Goal: Navigation & Orientation: Find specific page/section

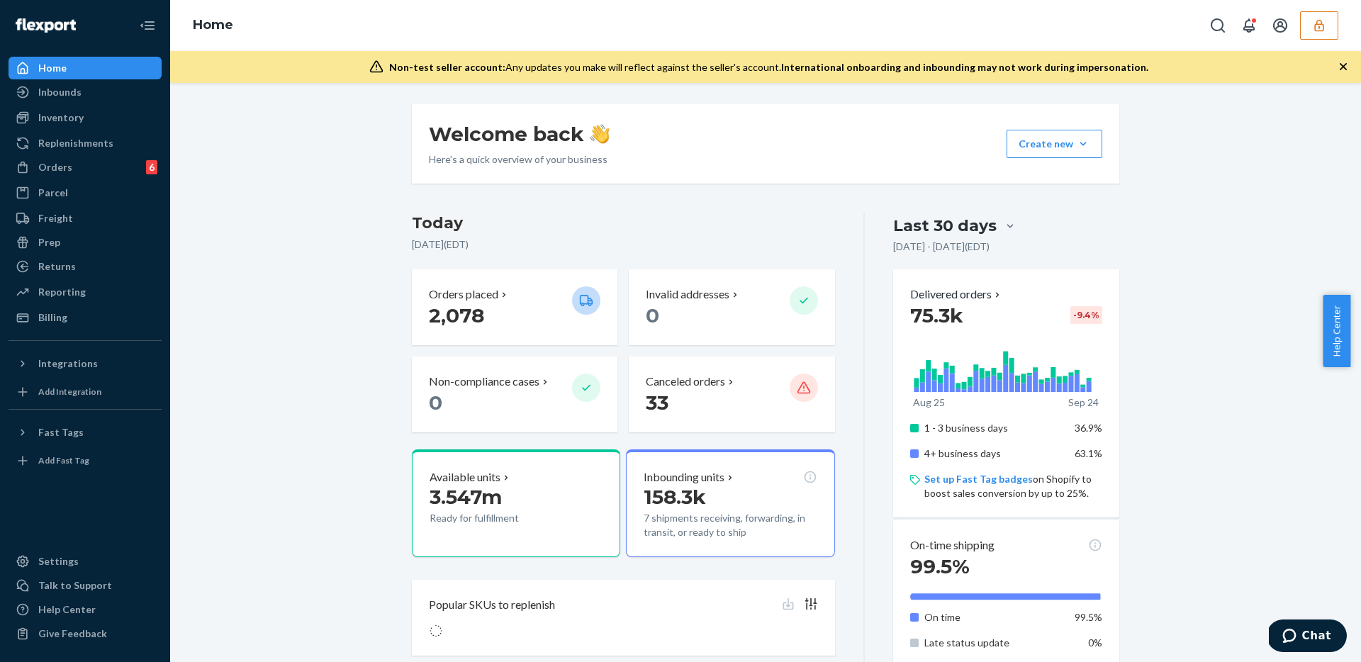
click at [1327, 28] on button "button" at bounding box center [1319, 25] width 38 height 28
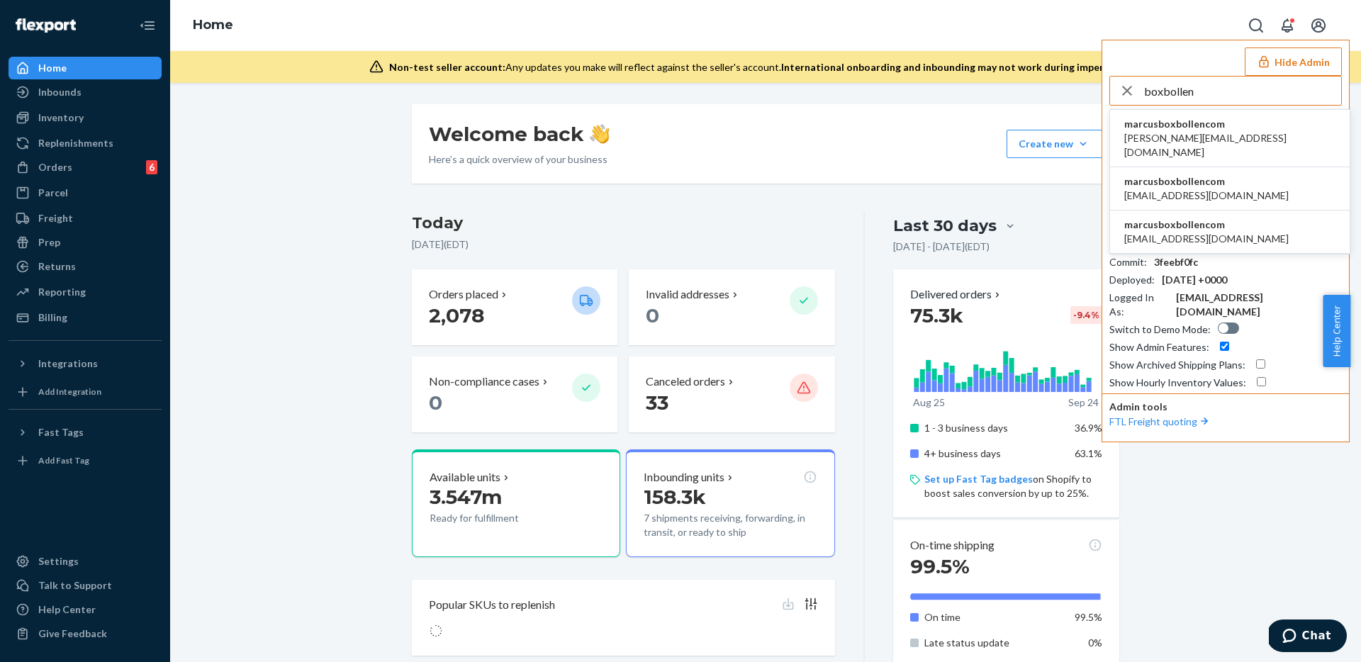
type input "boxbollen"
click at [1211, 174] on span "marcusboxbollencom" at bounding box center [1206, 181] width 164 height 14
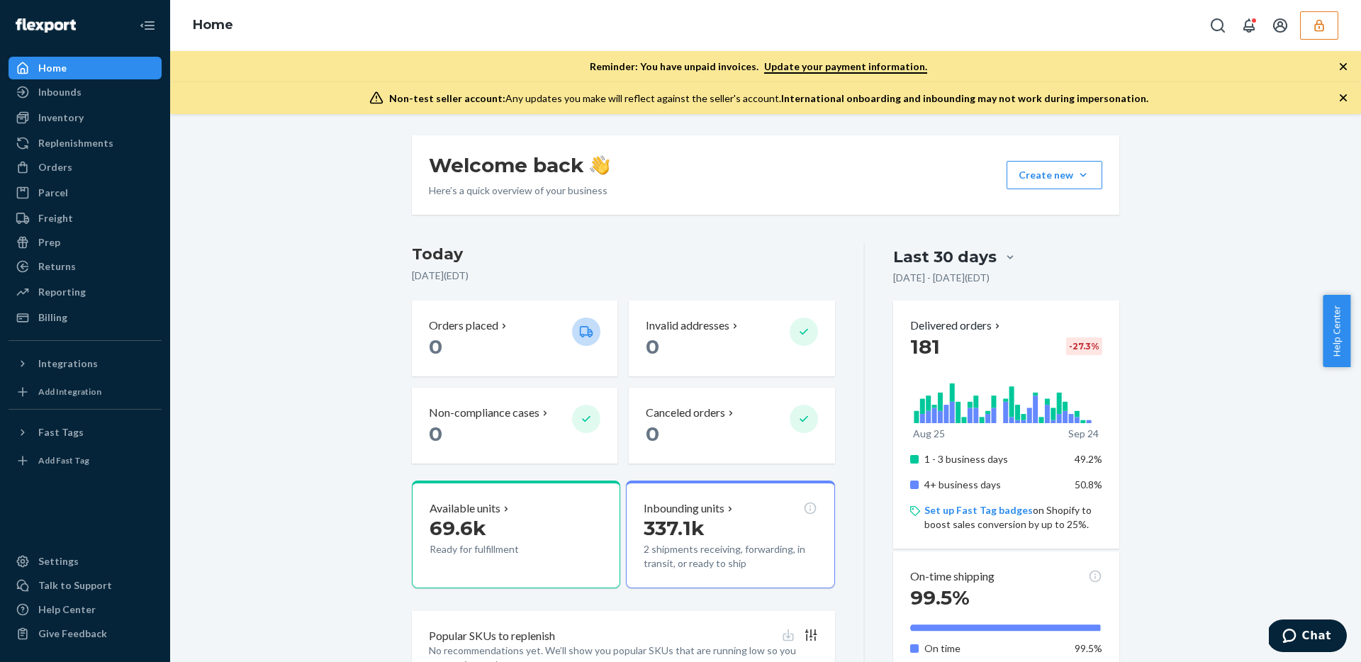
drag, startPoint x: 1215, startPoint y: 283, endPoint x: 1358, endPoint y: 250, distance: 147.6
click at [727, 528] on p "337.1k" at bounding box center [730, 529] width 173 height 26
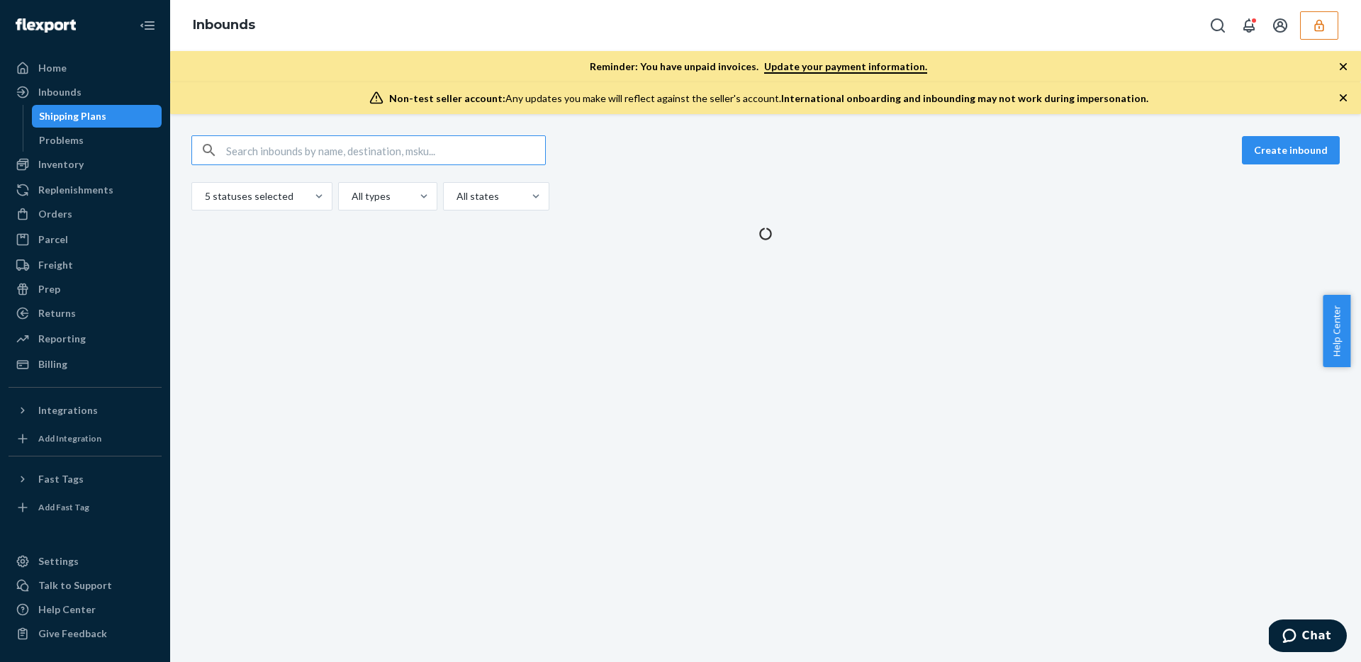
click at [1020, 208] on div "5 statuses selected All types All states" at bounding box center [765, 196] width 1149 height 28
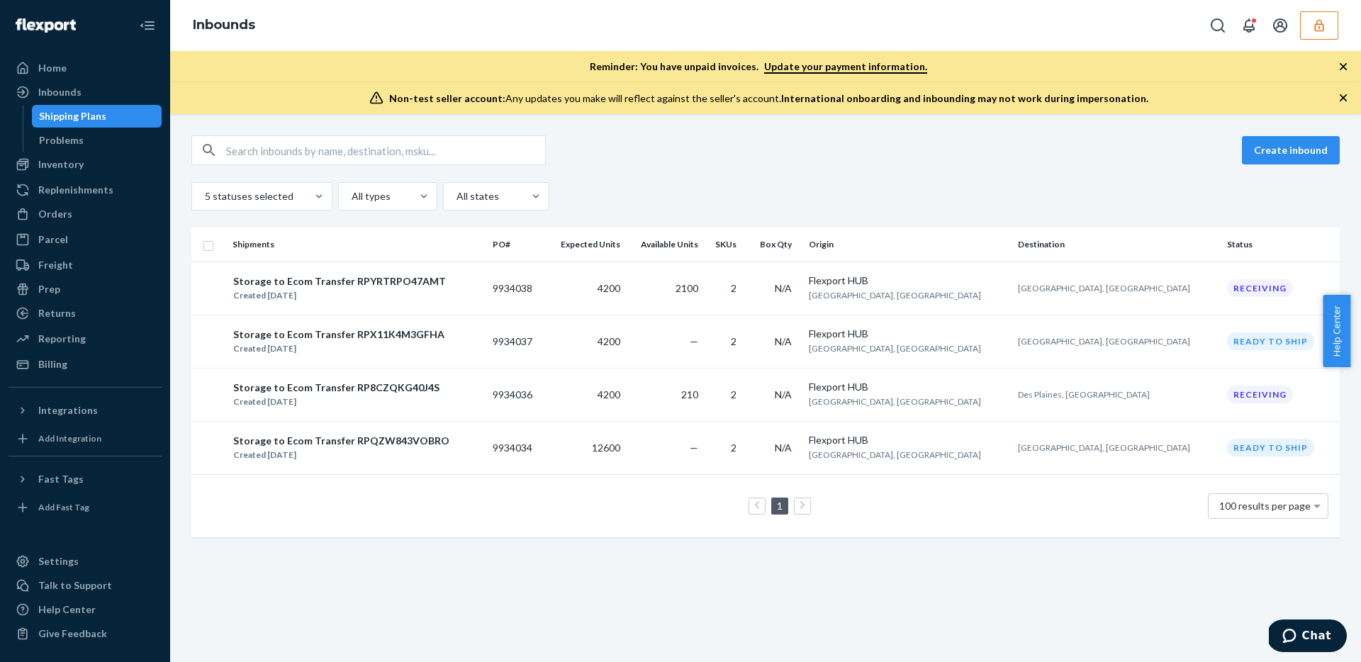
click at [1013, 211] on div "Create inbound 5 statuses selected All types All states Shipments PO# Expected …" at bounding box center [765, 343] width 1149 height 416
click at [1098, 186] on div "5 statuses selected All types All states" at bounding box center [765, 196] width 1149 height 28
click at [225, 212] on div "Create inbound 5 statuses selected All types All states Shipments PO# Expected …" at bounding box center [765, 343] width 1149 height 416
click at [253, 189] on div at bounding box center [260, 196] width 114 height 17
click at [205, 189] on input "5 statuses selected" at bounding box center [203, 196] width 1 height 14
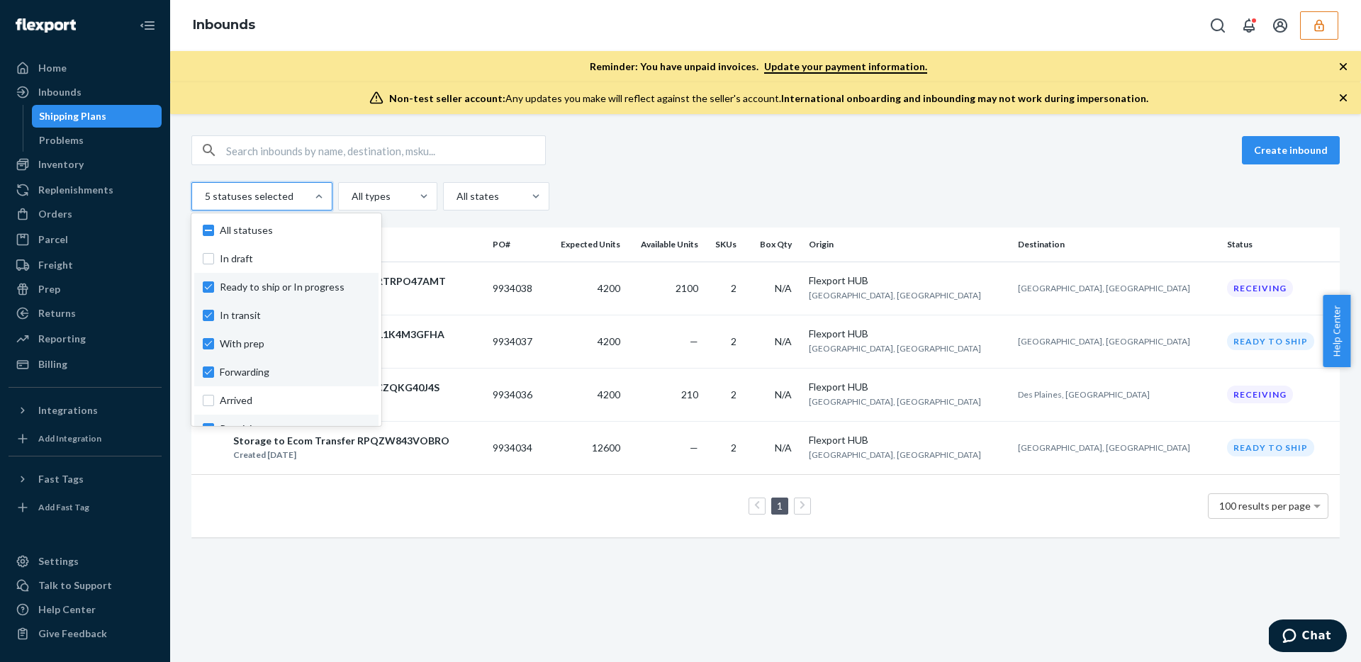
scroll to position [105, 0]
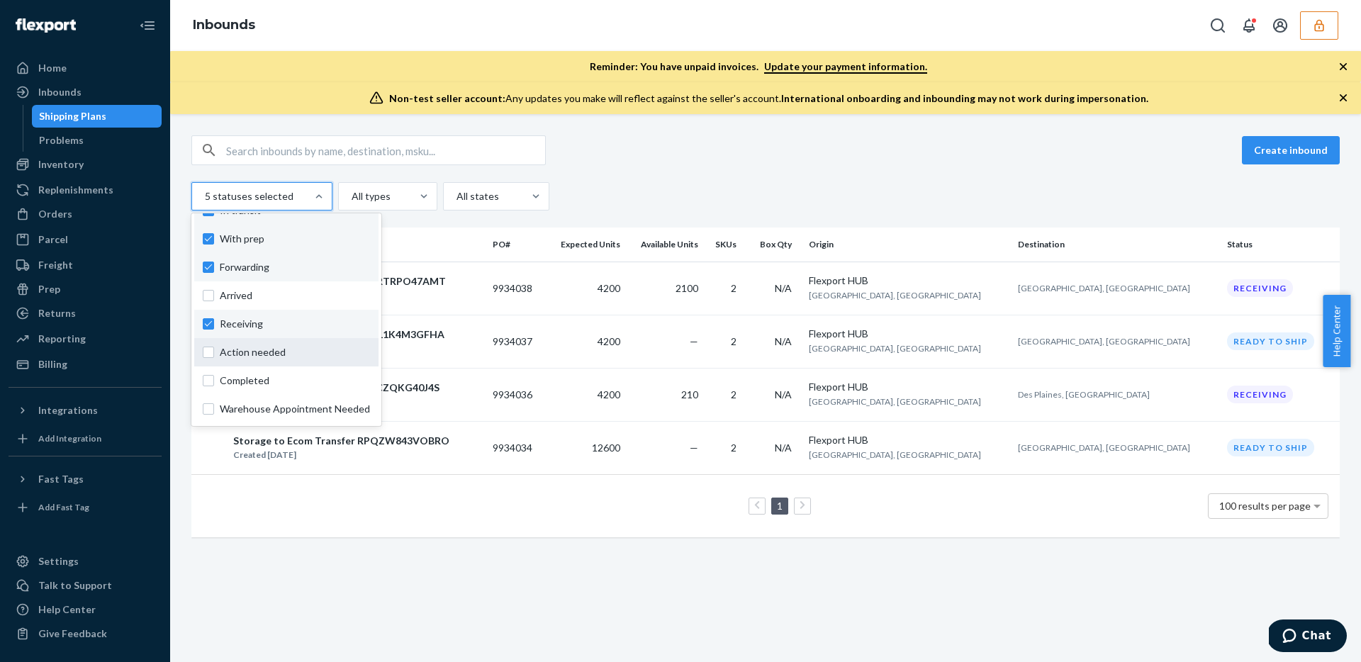
click at [303, 348] on span "Action needed" at bounding box center [295, 352] width 150 height 14
checkbox input "true"
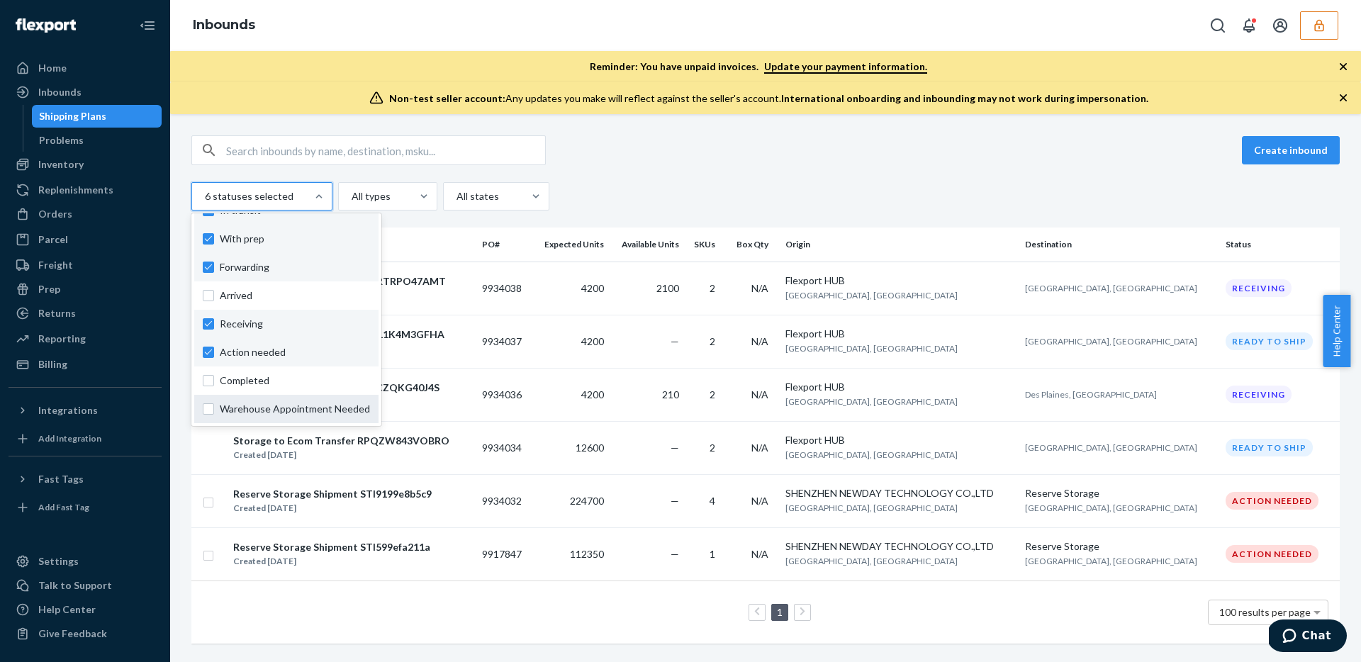
click at [306, 408] on span "Warehouse Appointment Needed" at bounding box center [295, 409] width 150 height 14
checkbox input "true"
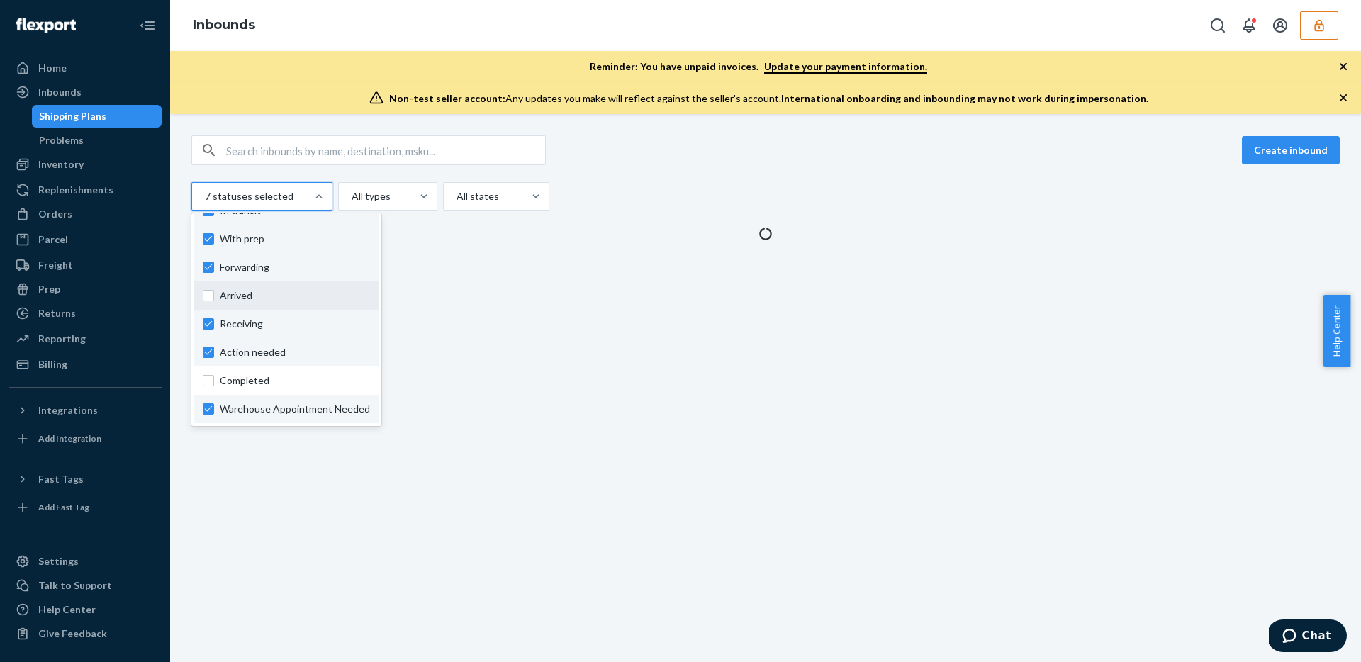
click at [311, 291] on span "Arrived" at bounding box center [295, 296] width 150 height 14
checkbox input "true"
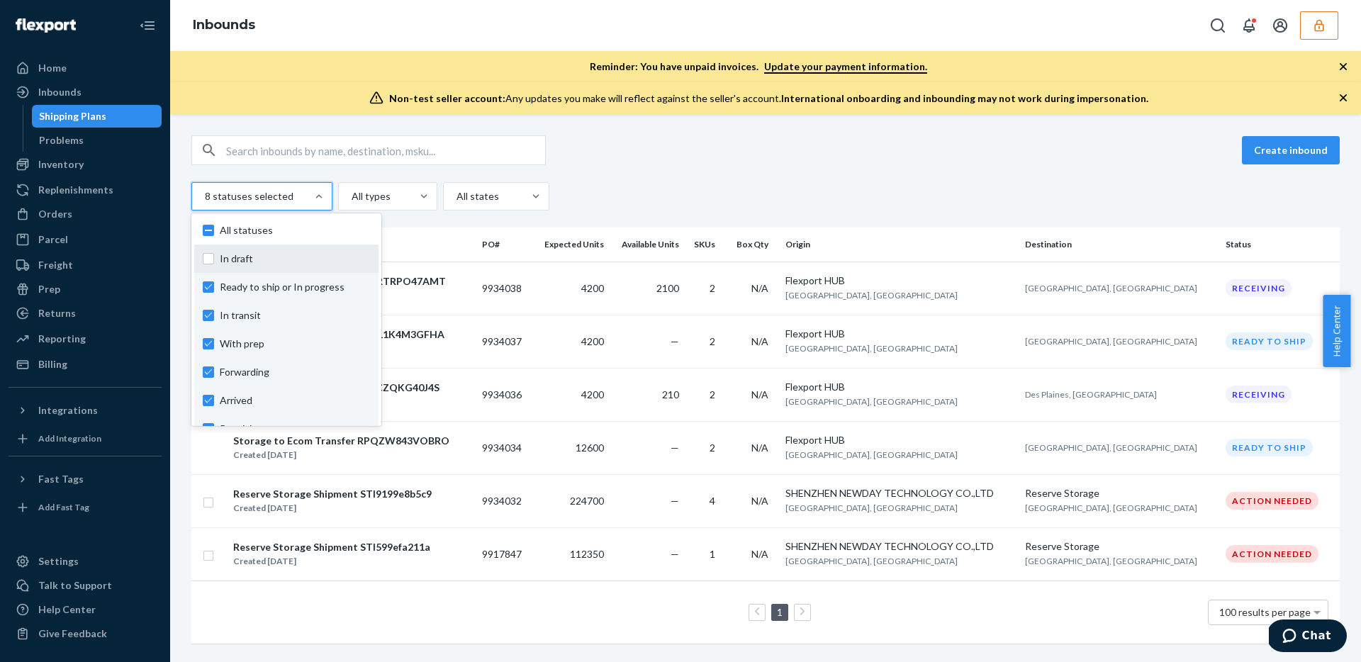
click at [337, 259] on span "In draft" at bounding box center [295, 259] width 150 height 14
checkbox input "true"
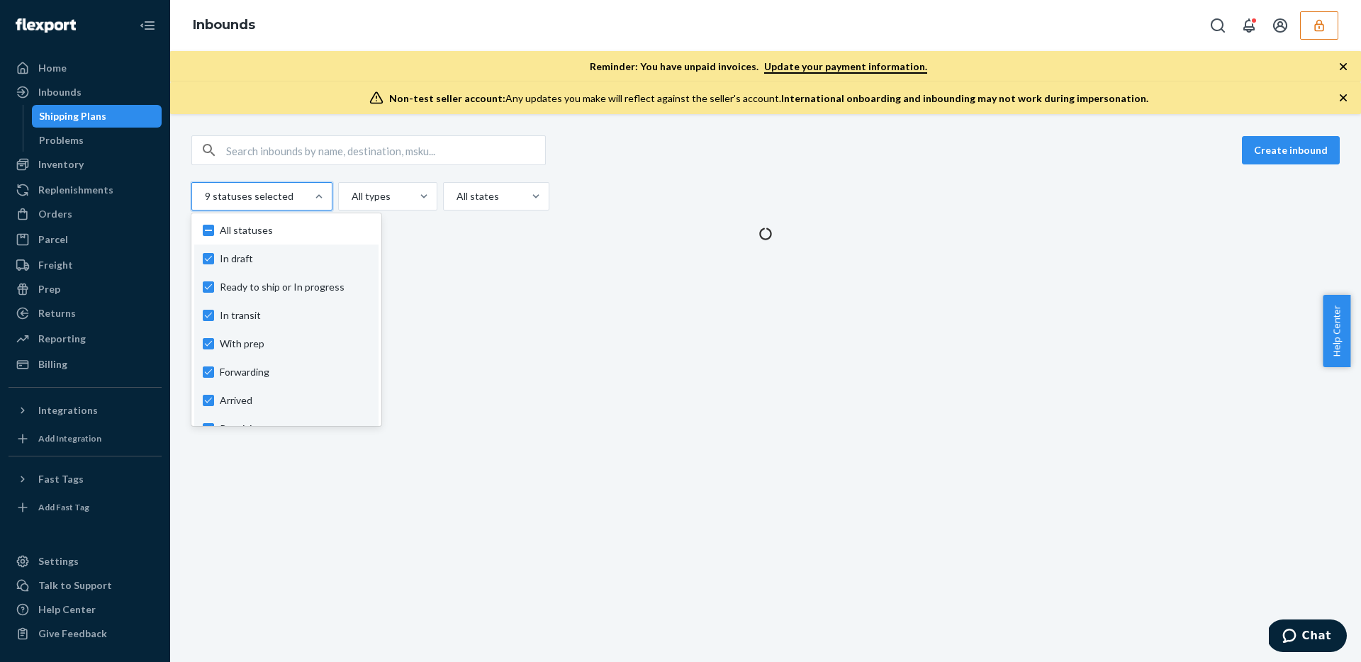
drag, startPoint x: 1002, startPoint y: 160, endPoint x: 1200, endPoint y: 217, distance: 206.0
click at [1003, 160] on div "Create inbound" at bounding box center [765, 150] width 1149 height 30
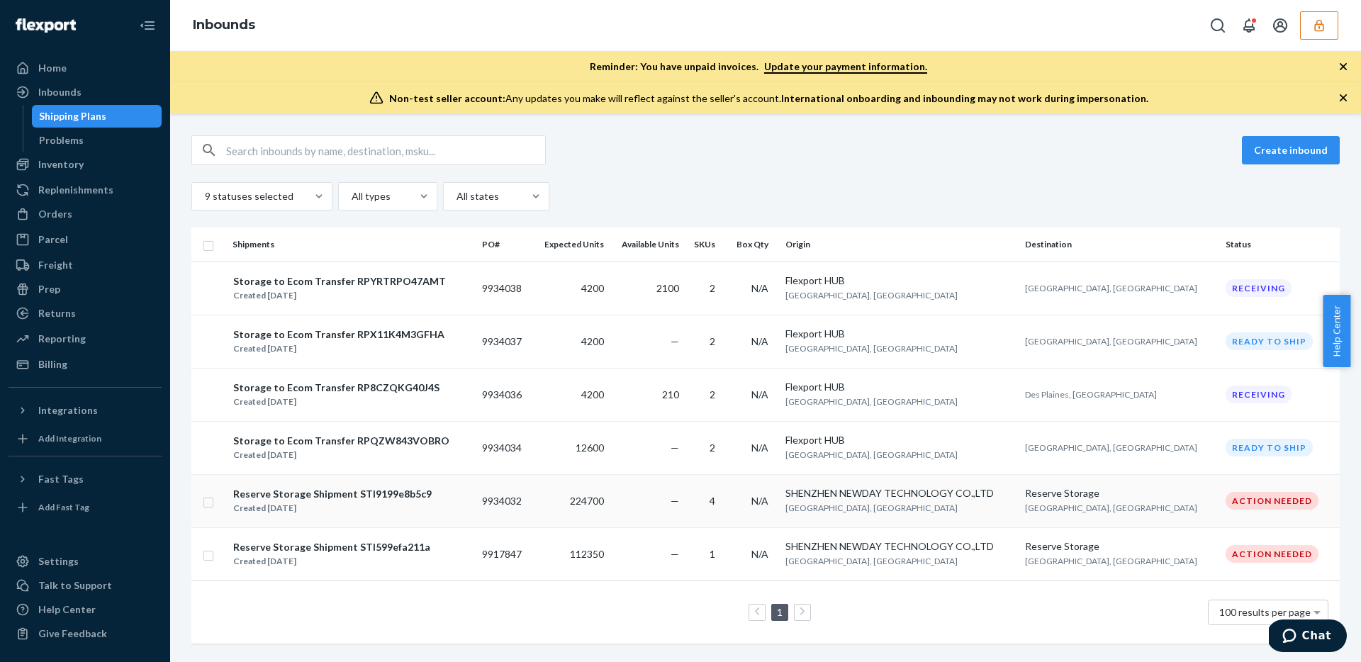
click at [206, 506] on input "checkbox" at bounding box center [208, 500] width 11 height 15
click at [211, 507] on input "checkbox" at bounding box center [208, 500] width 11 height 15
checkbox input "false"
click at [805, 177] on div "Create inbound 9 statuses selected All types All states" at bounding box center [765, 172] width 1149 height 75
click at [910, 140] on div "Create inbound" at bounding box center [765, 150] width 1149 height 30
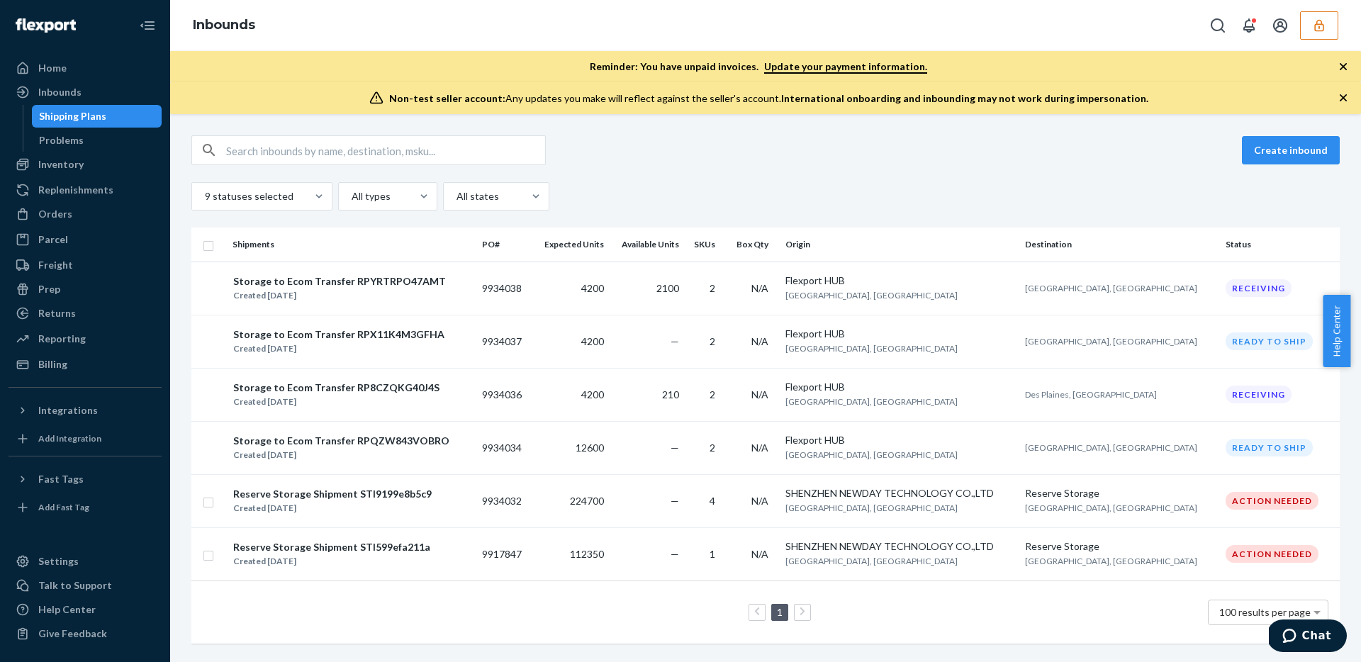
click at [1014, 171] on div "Create inbound 9 statuses selected All types All states" at bounding box center [765, 172] width 1149 height 75
click at [1091, 172] on div "Create inbound 9 statuses selected All types All states" at bounding box center [765, 172] width 1149 height 75
click at [92, 65] on div "Home" at bounding box center [85, 68] width 150 height 20
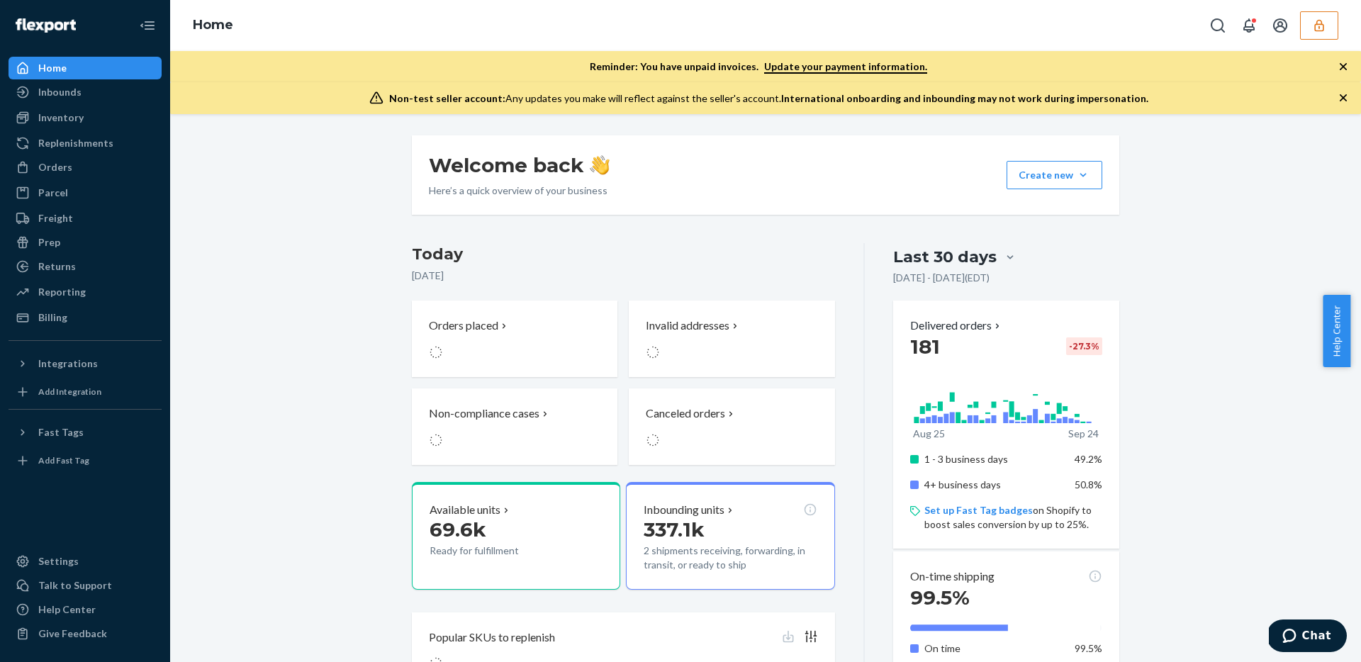
click at [1211, 100] on div "Non-test seller account: Any updates you make will reflect against the seller's…" at bounding box center [765, 98] width 1191 height 32
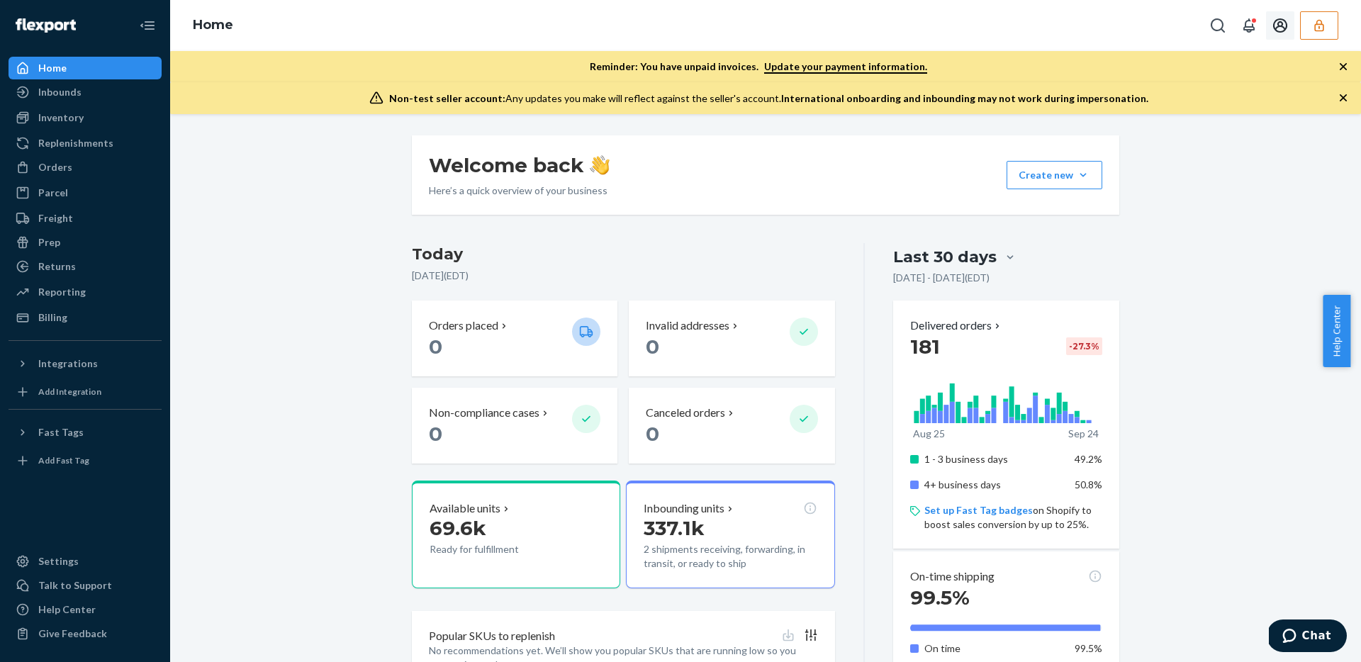
click at [1319, 25] on icon "button" at bounding box center [1319, 25] width 14 height 14
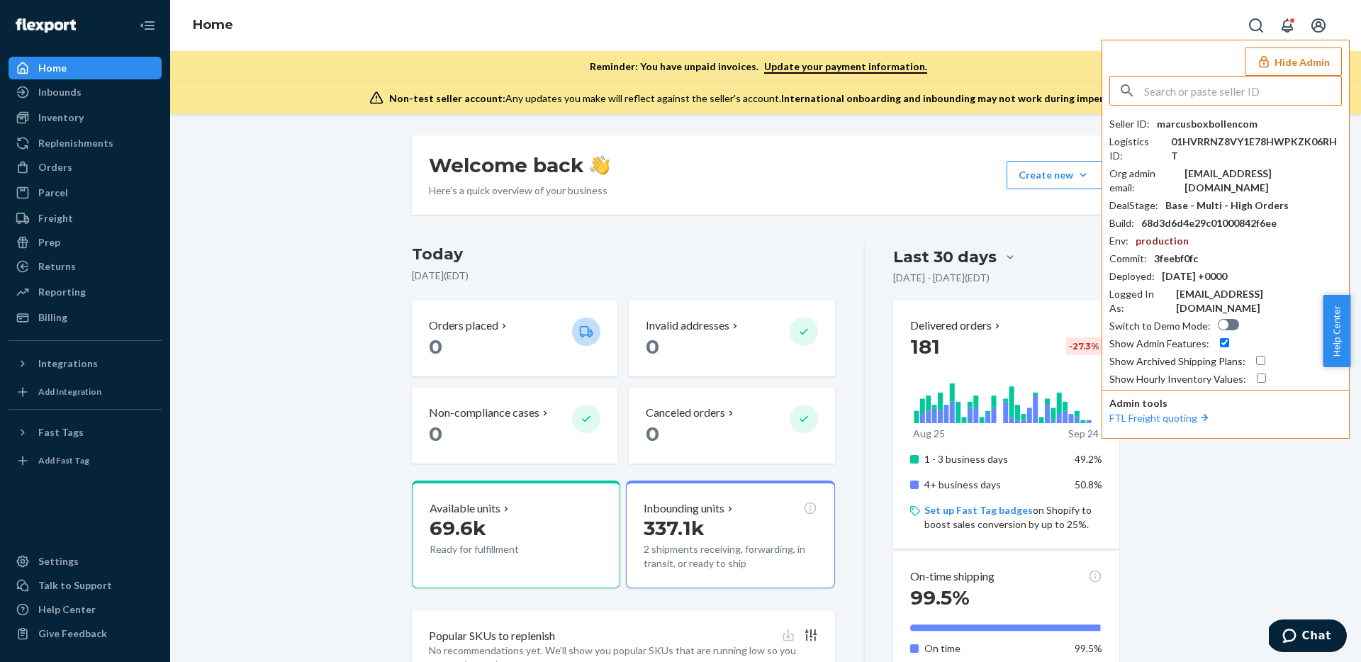
click at [1240, 94] on input "text" at bounding box center [1242, 91] width 197 height 28
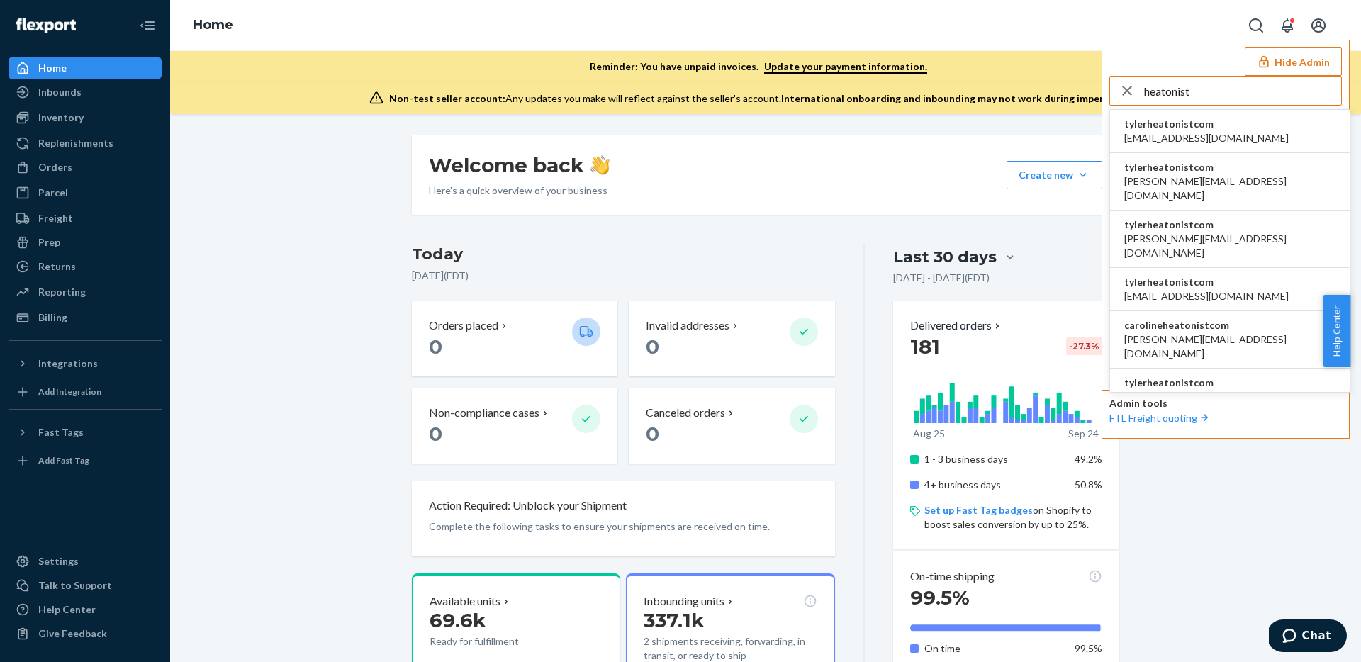
type input "heatonist"
click at [1198, 164] on span "tylerheatonistcom" at bounding box center [1229, 167] width 211 height 14
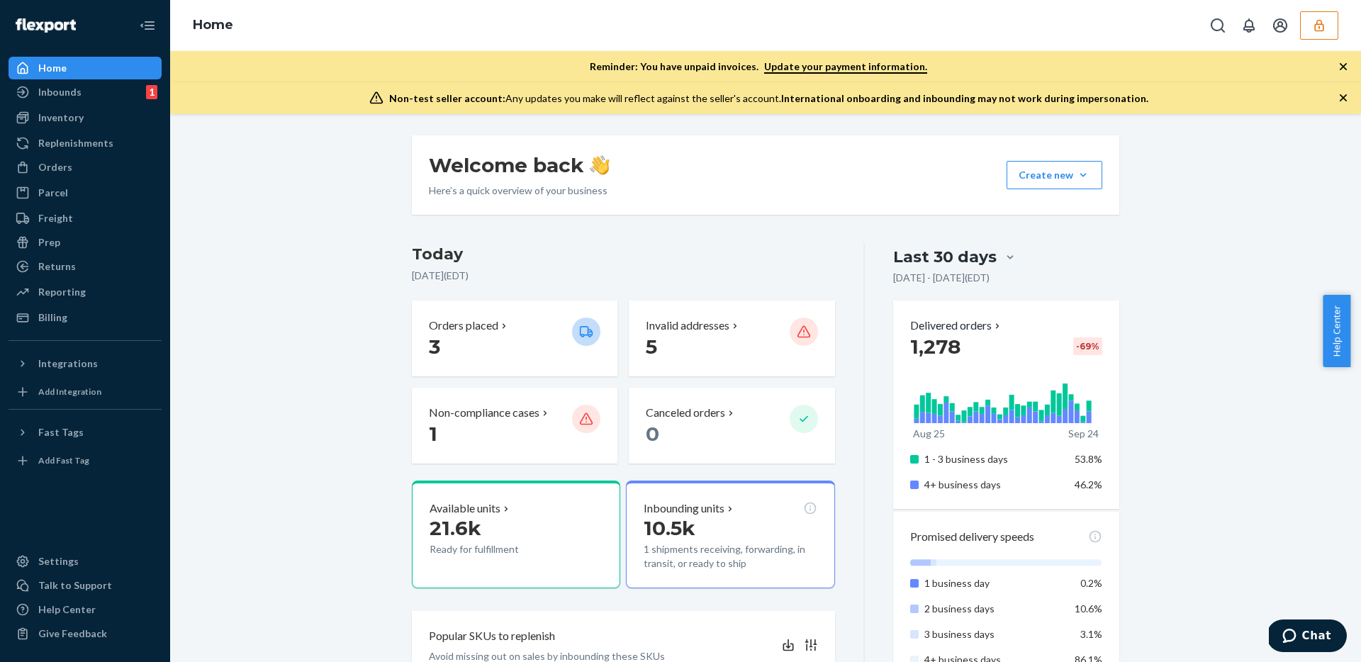
click at [1315, 22] on icon "button" at bounding box center [1319, 25] width 14 height 14
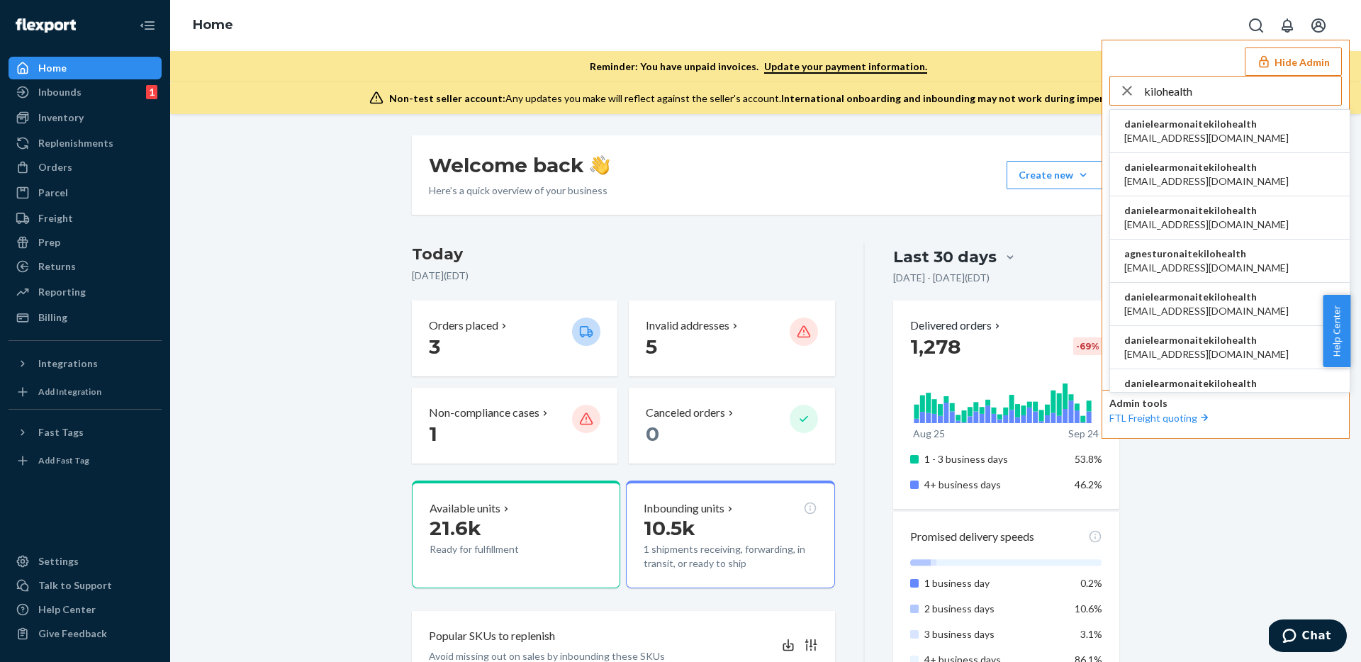
type input "kilohealth"
click at [1256, 137] on li "danielearmonaitekilohealth [EMAIL_ADDRESS][DOMAIN_NAME]" at bounding box center [1230, 131] width 240 height 43
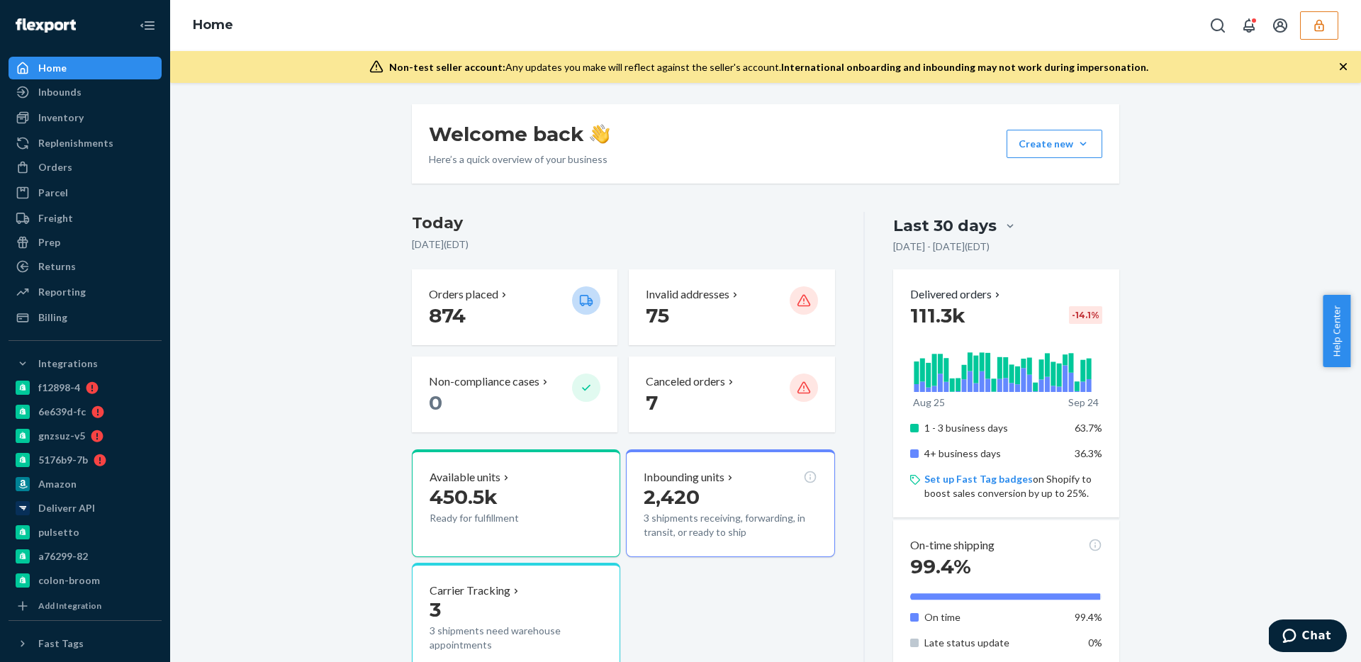
click at [84, 118] on div "Inventory" at bounding box center [85, 118] width 150 height 20
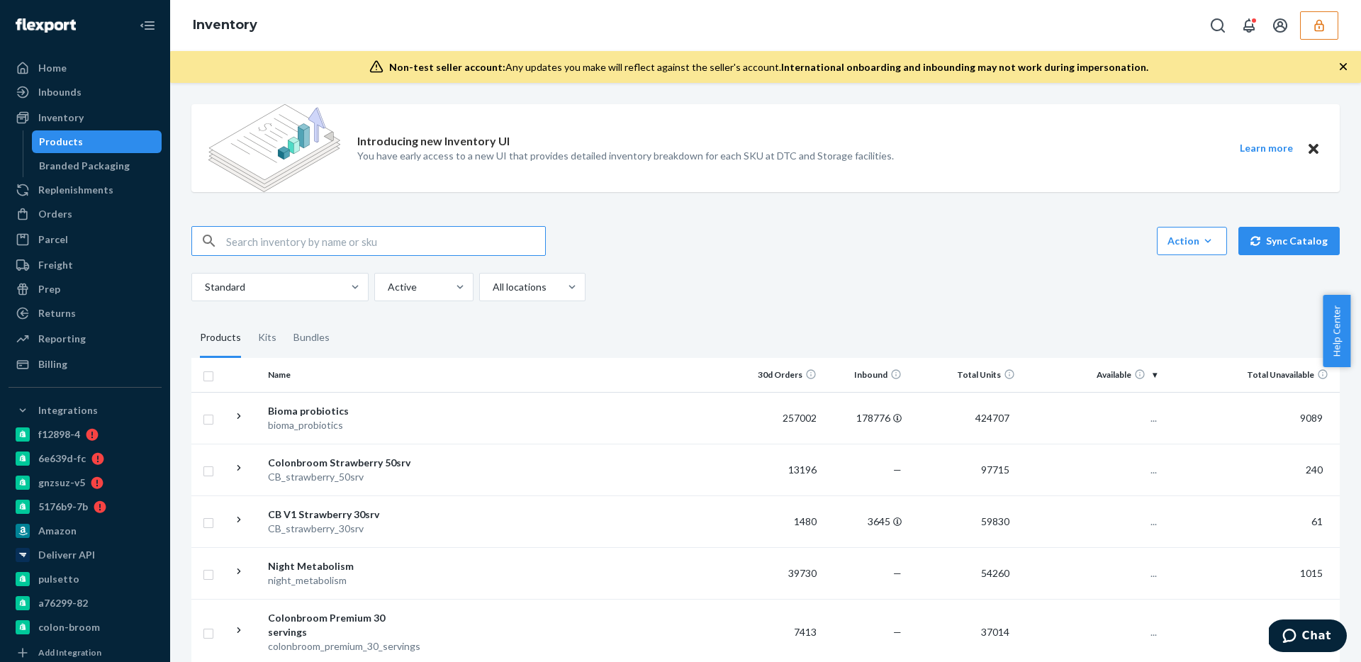
click at [802, 235] on div "Action Create product Create kit or bundle Bulk create products Bulk update pro…" at bounding box center [765, 241] width 1149 height 30
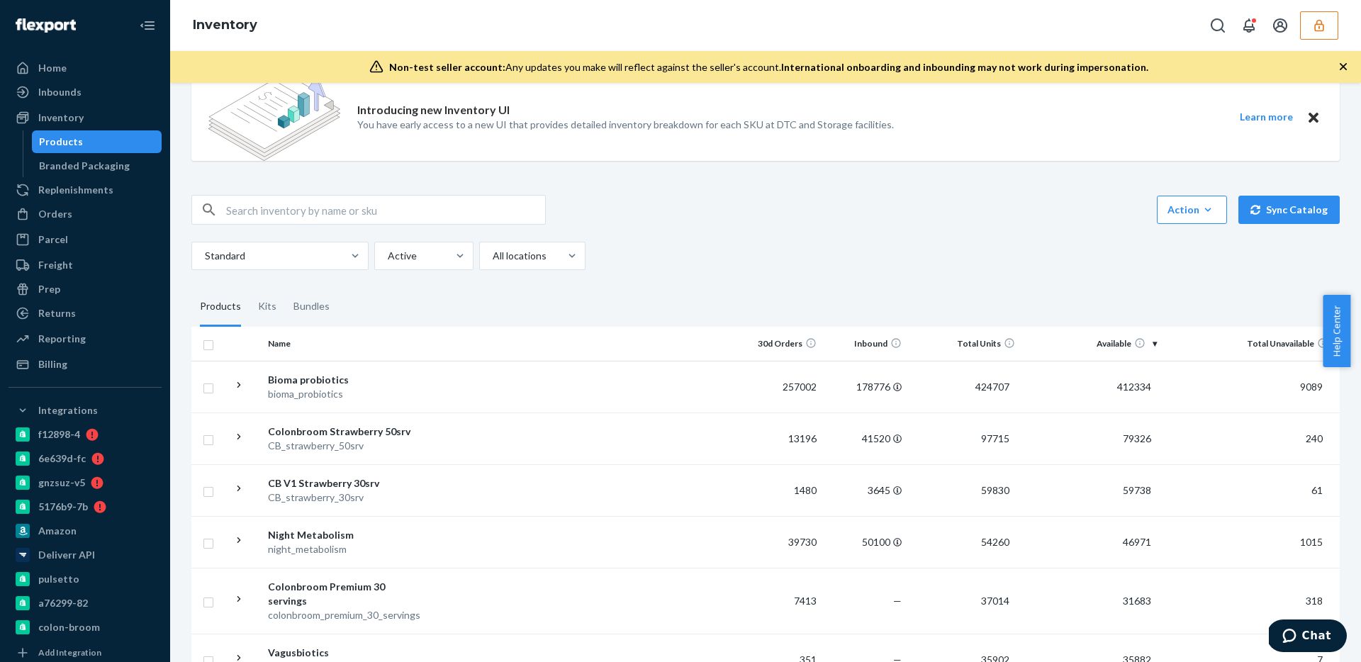
scroll to position [34, 0]
click at [1059, 386] on td "412334" at bounding box center [1092, 384] width 142 height 52
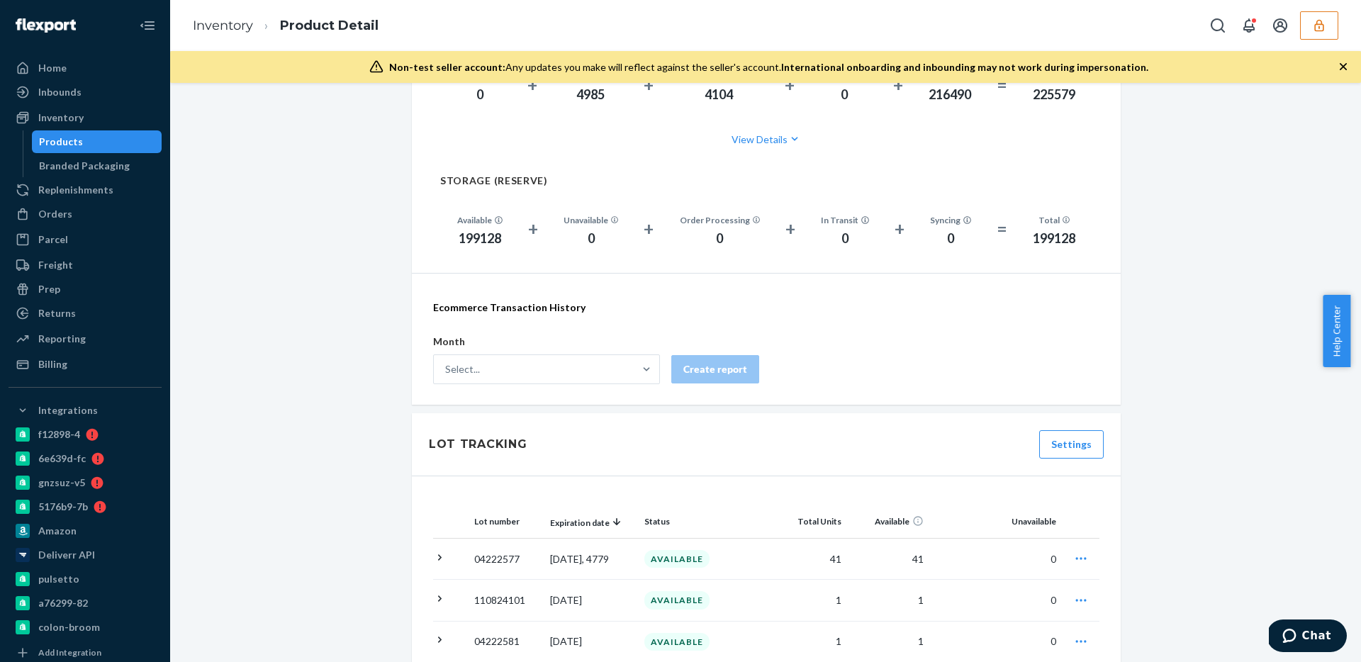
scroll to position [1007, 0]
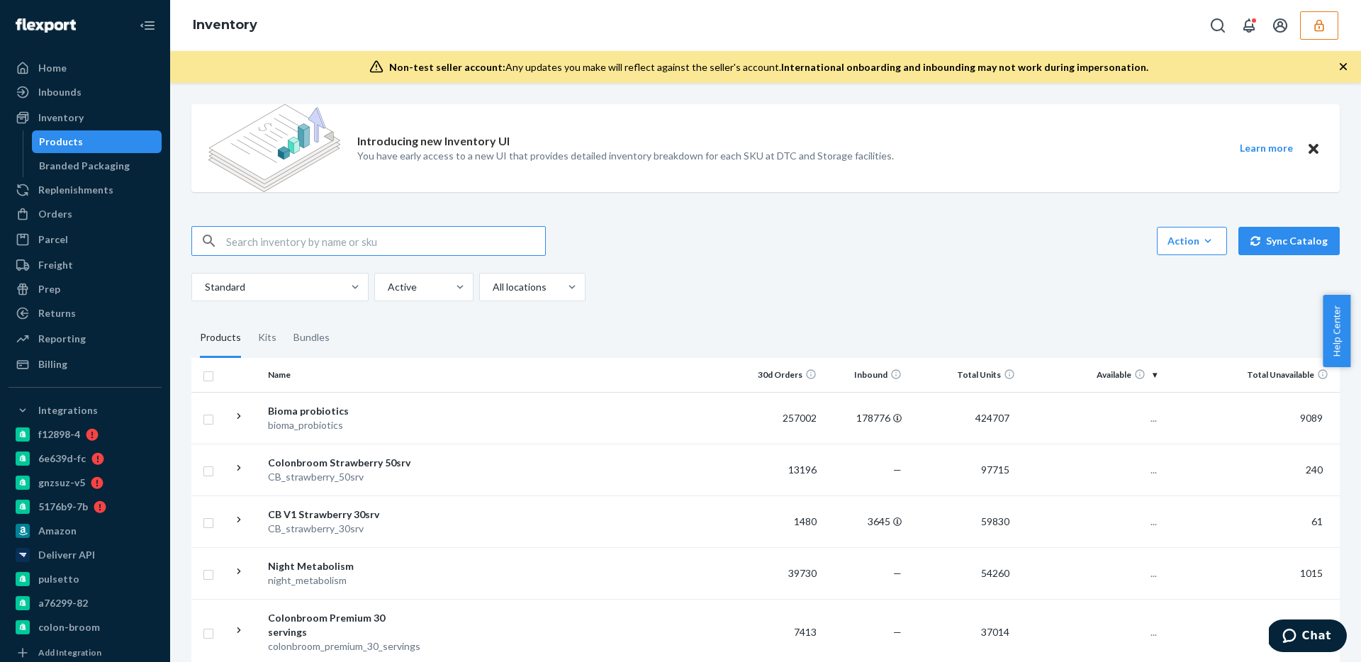
click at [910, 253] on div "Action Create product Create kit or bundle Bulk create products Bulk update pro…" at bounding box center [765, 241] width 1149 height 30
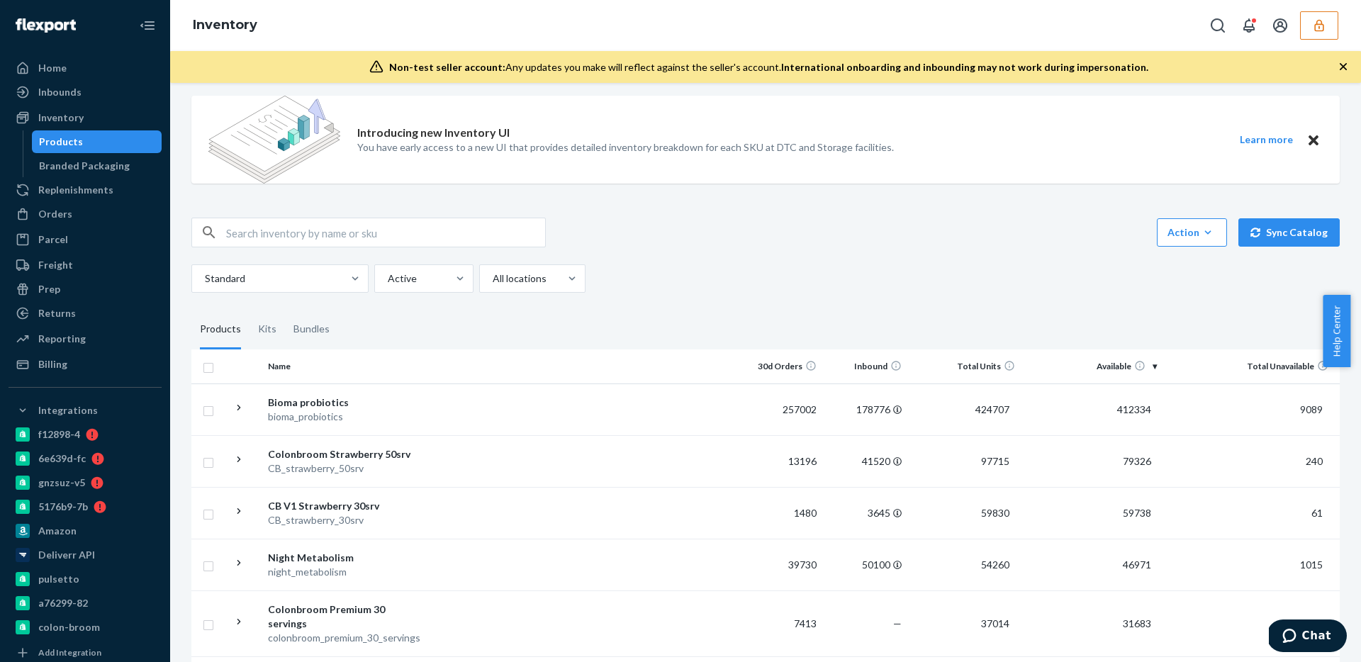
scroll to position [27, 0]
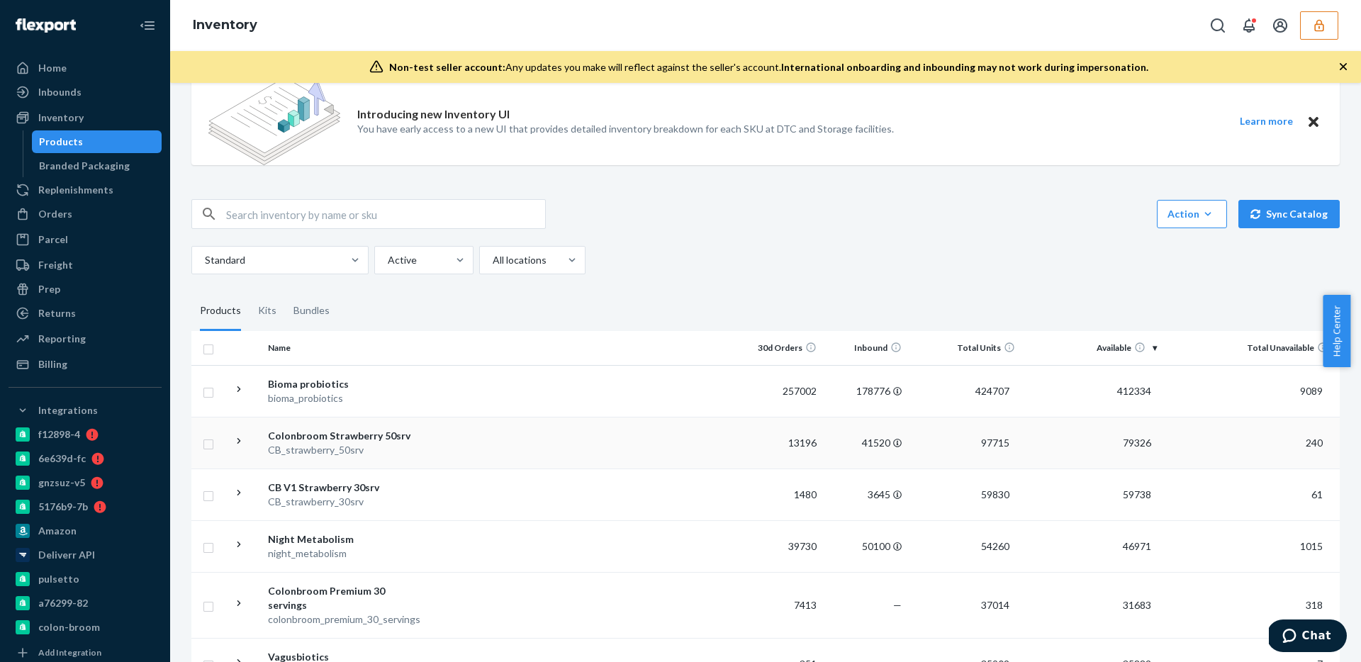
click at [1117, 448] on span "79326" at bounding box center [1137, 443] width 40 height 12
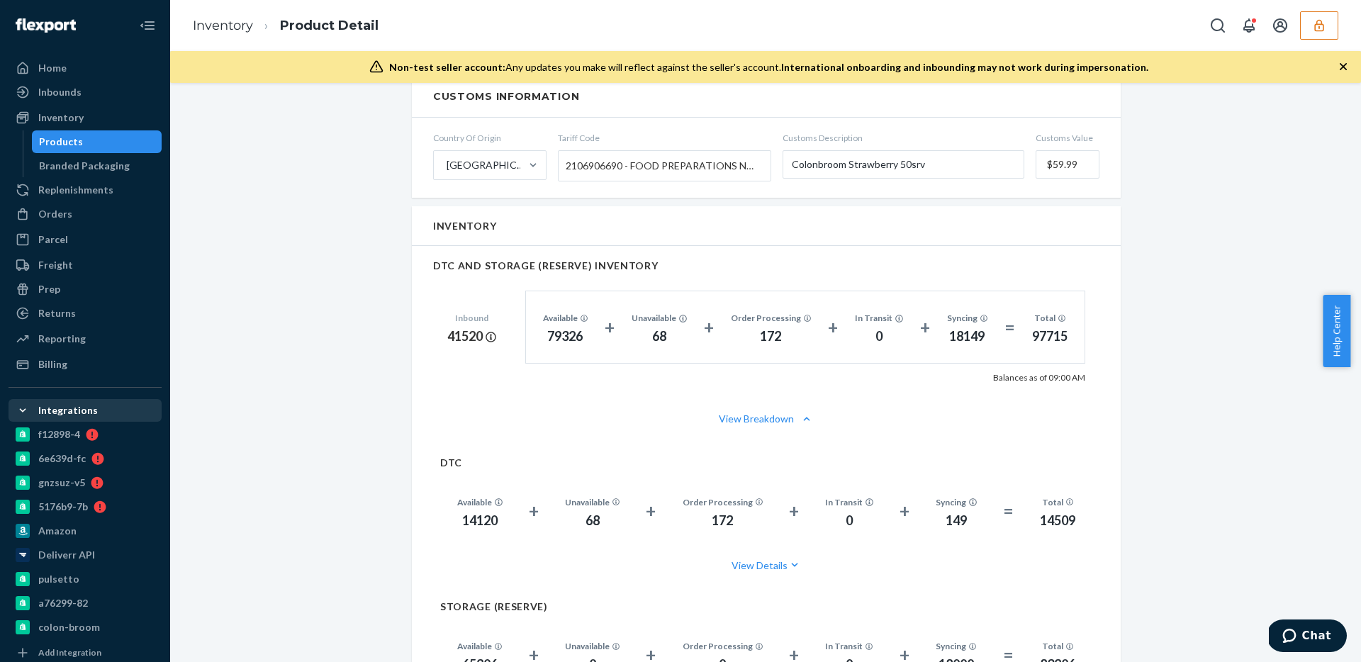
scroll to position [680, 0]
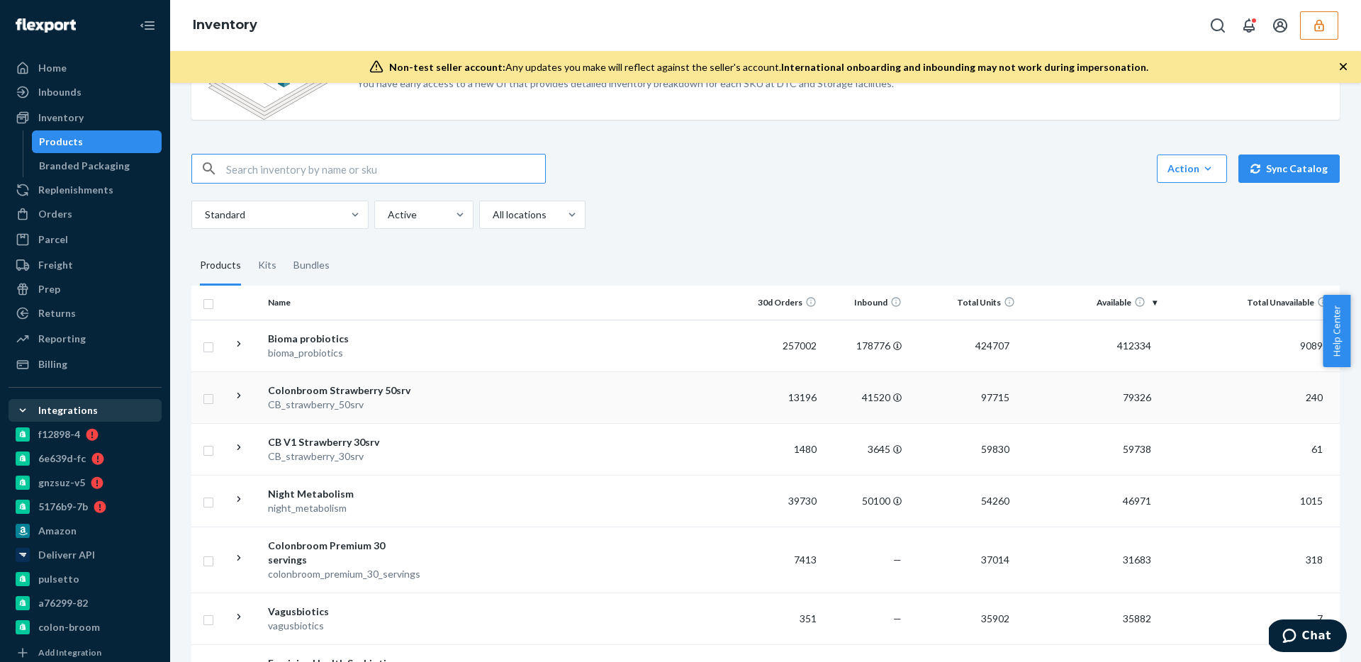
scroll to position [144, 0]
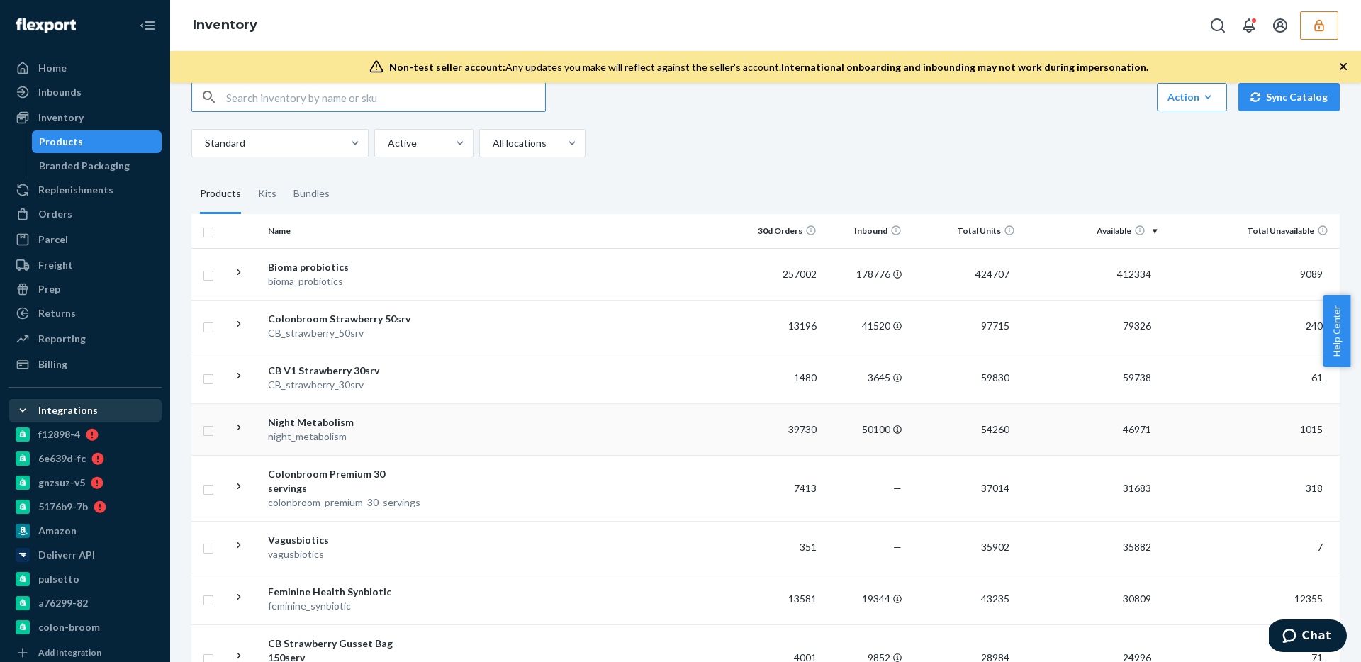
click at [955, 445] on td "54260" at bounding box center [964, 429] width 113 height 52
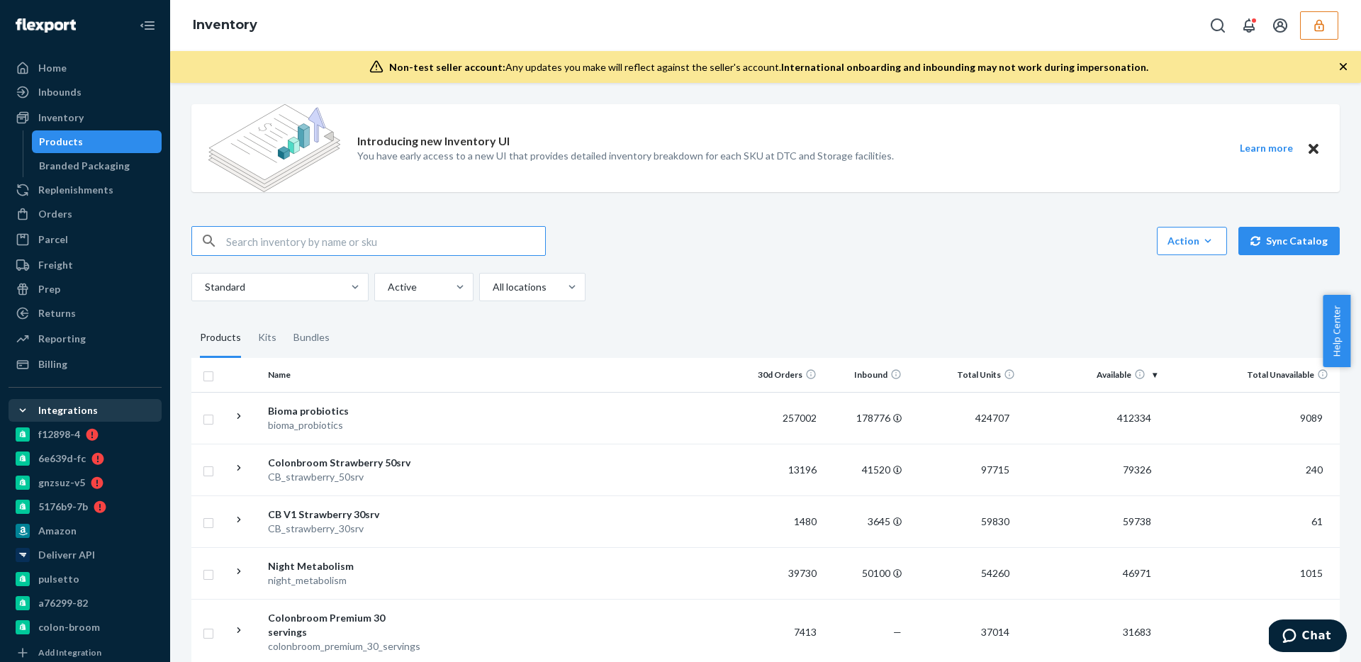
click at [764, 227] on div "Action Create product Create kit or bundle Bulk create products Bulk update pro…" at bounding box center [765, 241] width 1149 height 30
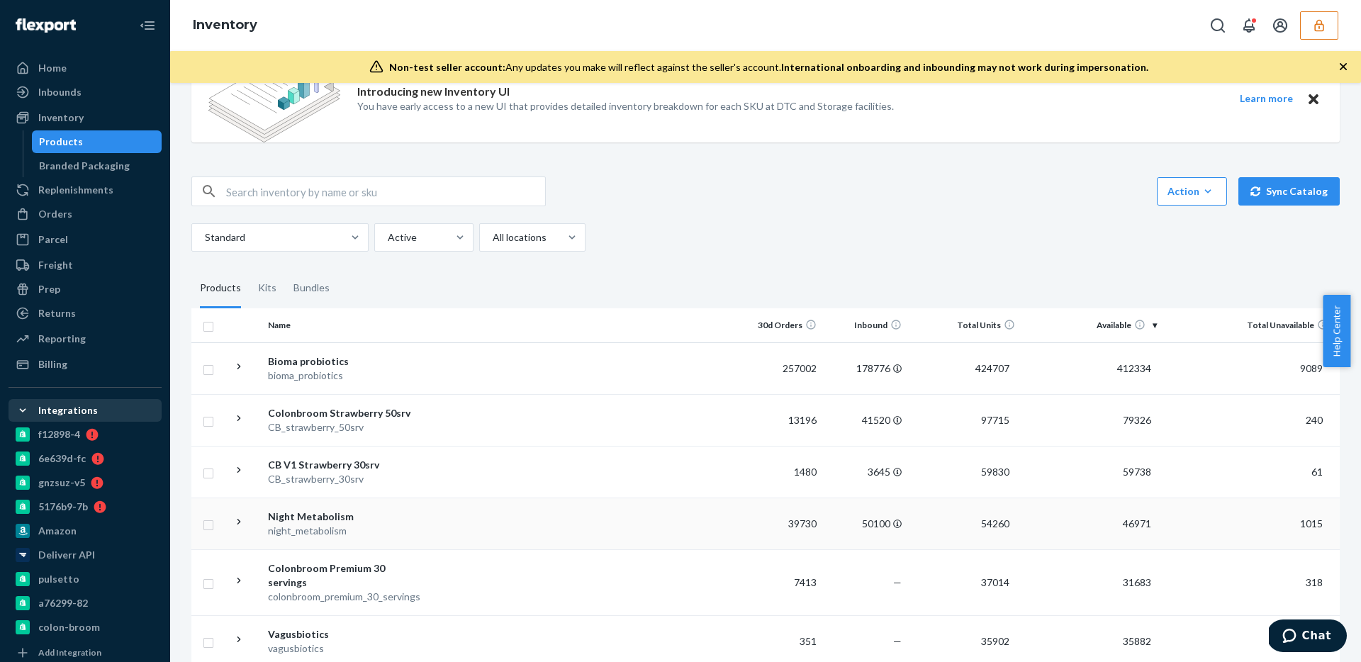
scroll to position [92, 0]
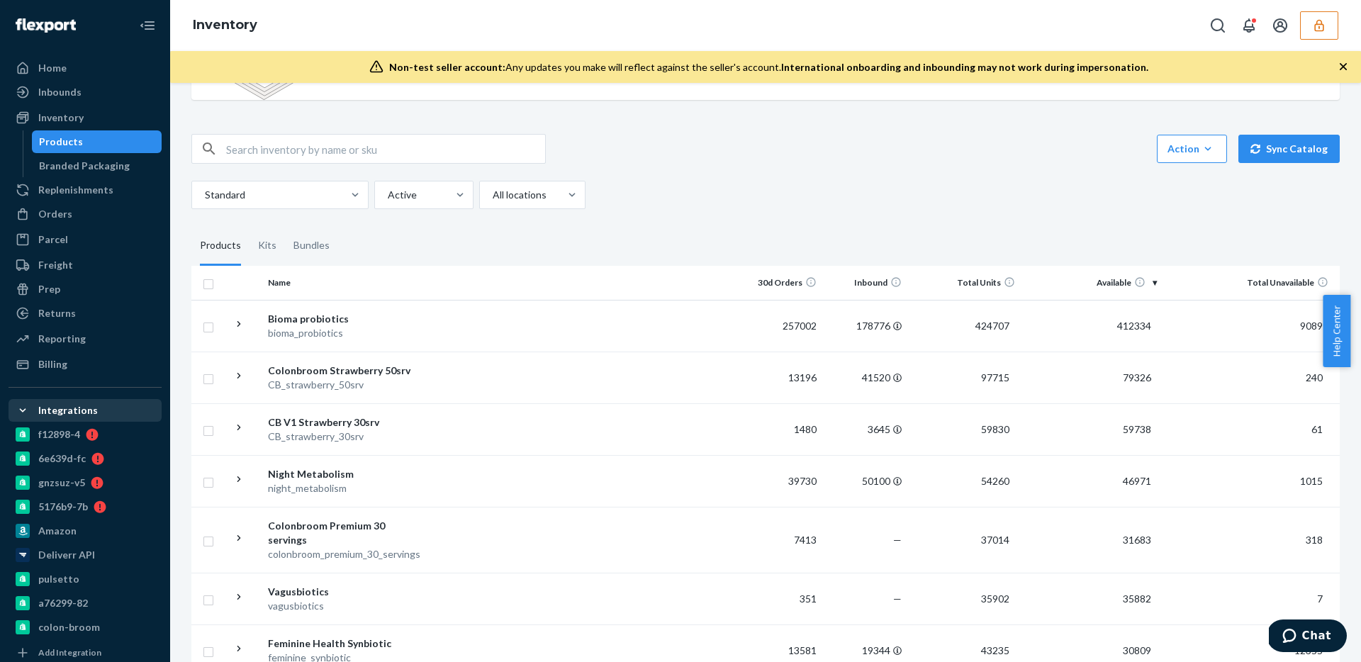
click at [1137, 282] on th "Available" at bounding box center [1092, 283] width 142 height 34
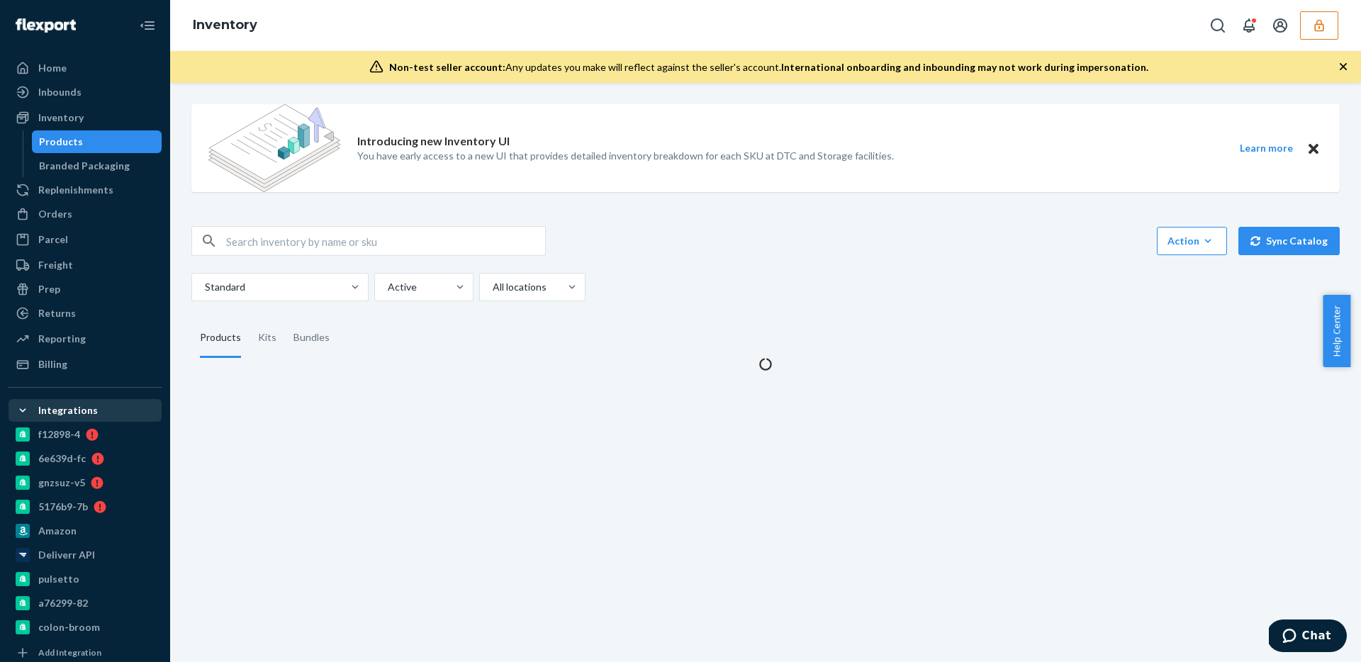
scroll to position [0, 0]
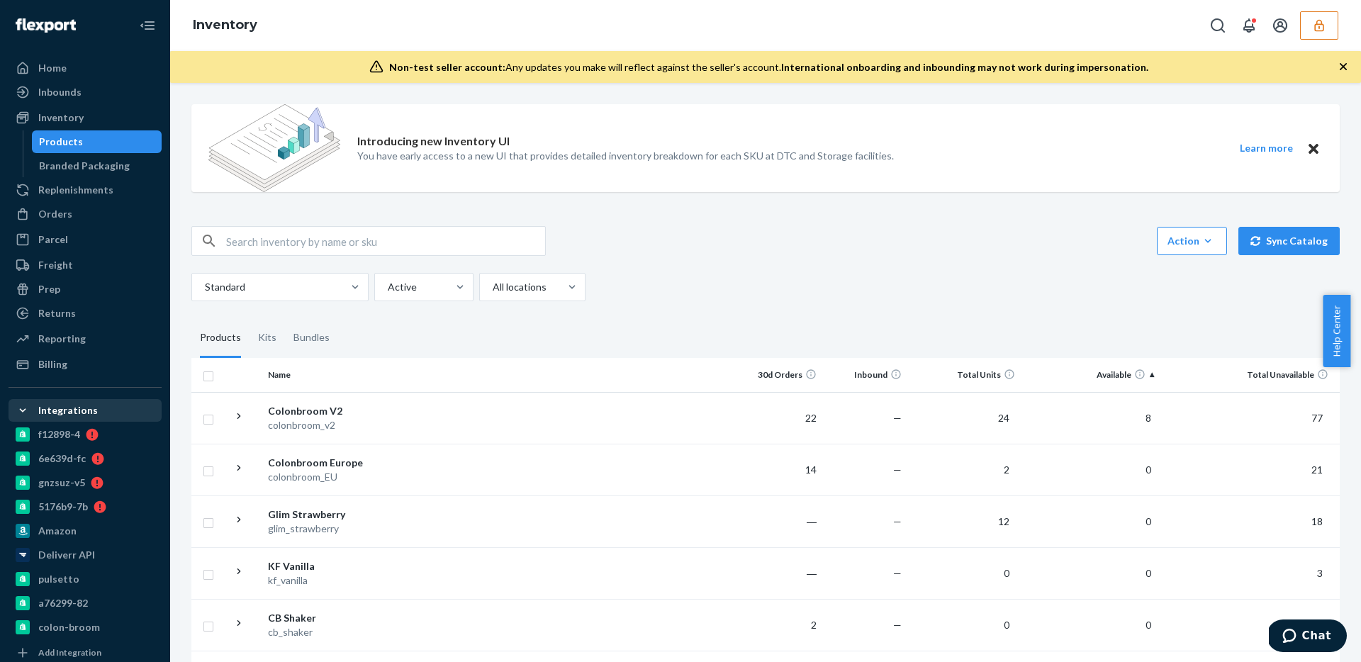
click at [1148, 374] on th "Available" at bounding box center [1092, 375] width 142 height 34
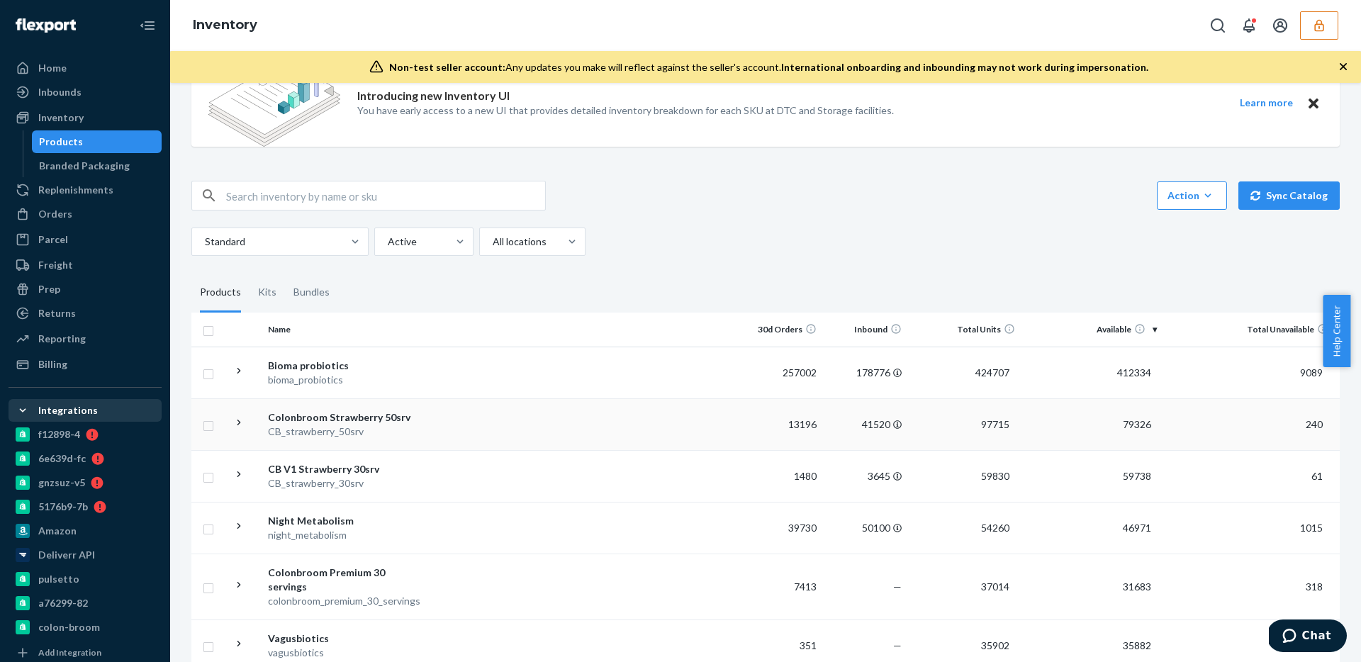
scroll to position [73, 0]
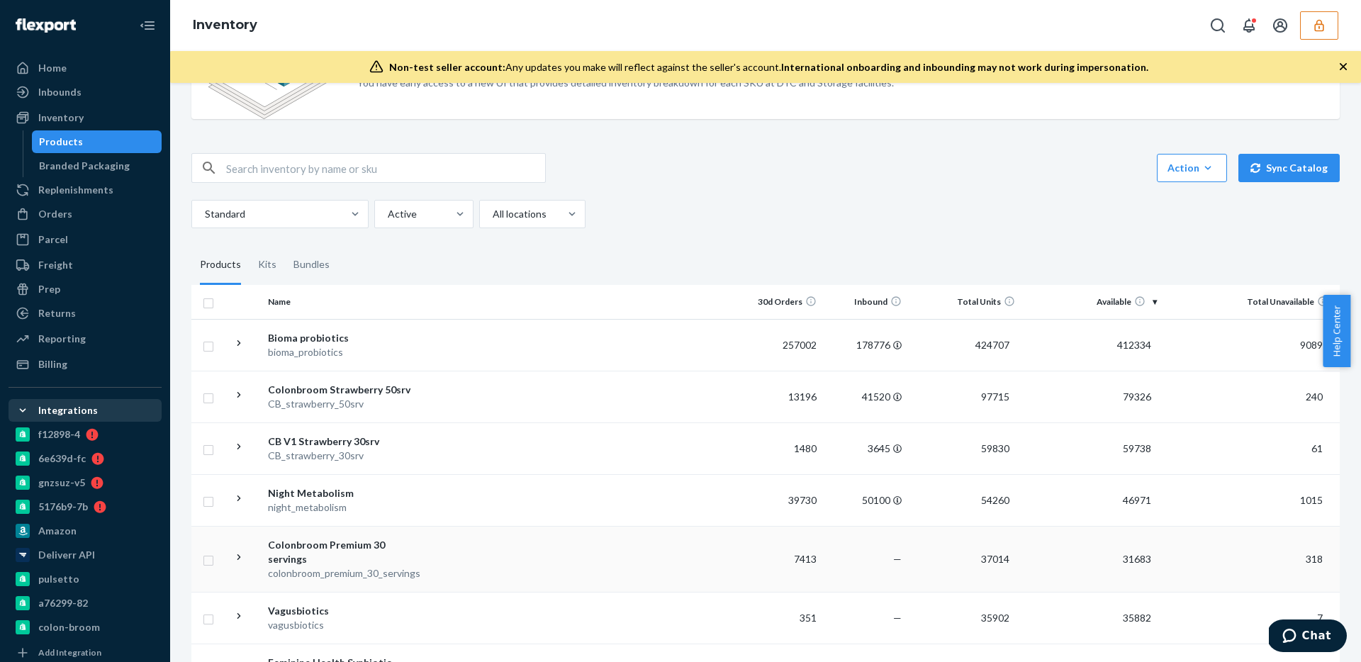
click at [628, 560] on td at bounding box center [580, 559] width 316 height 66
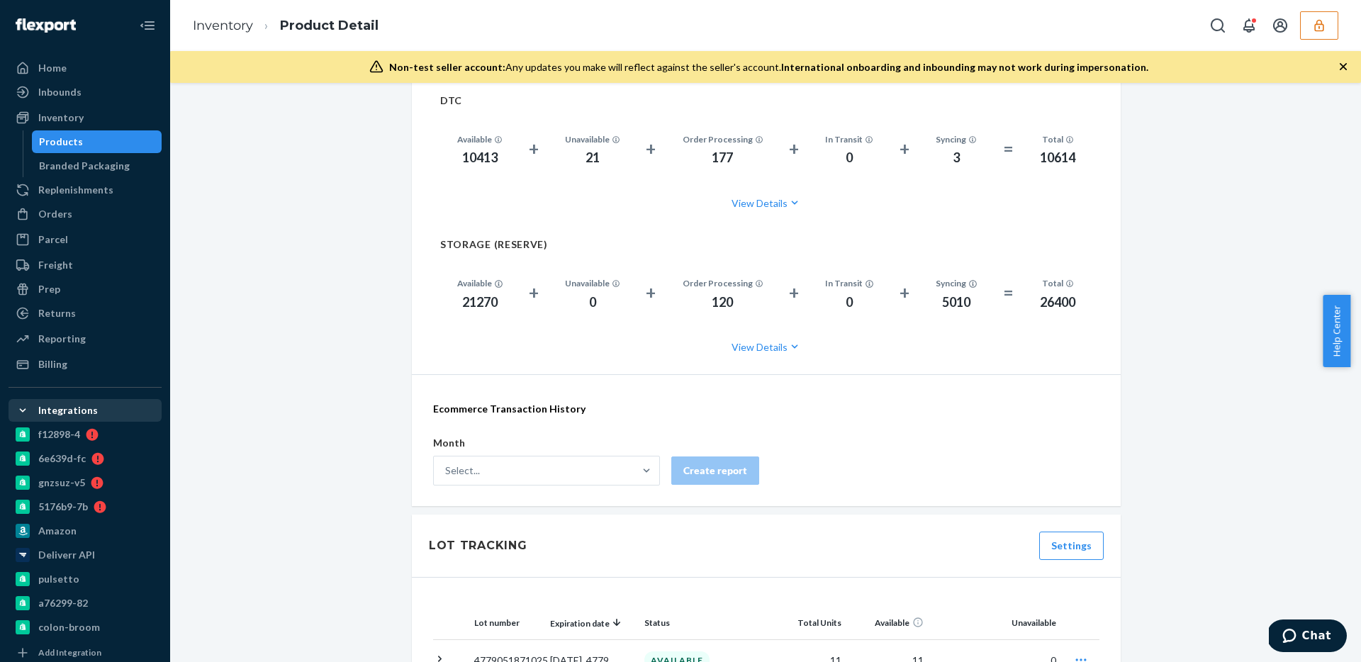
scroll to position [1026, 0]
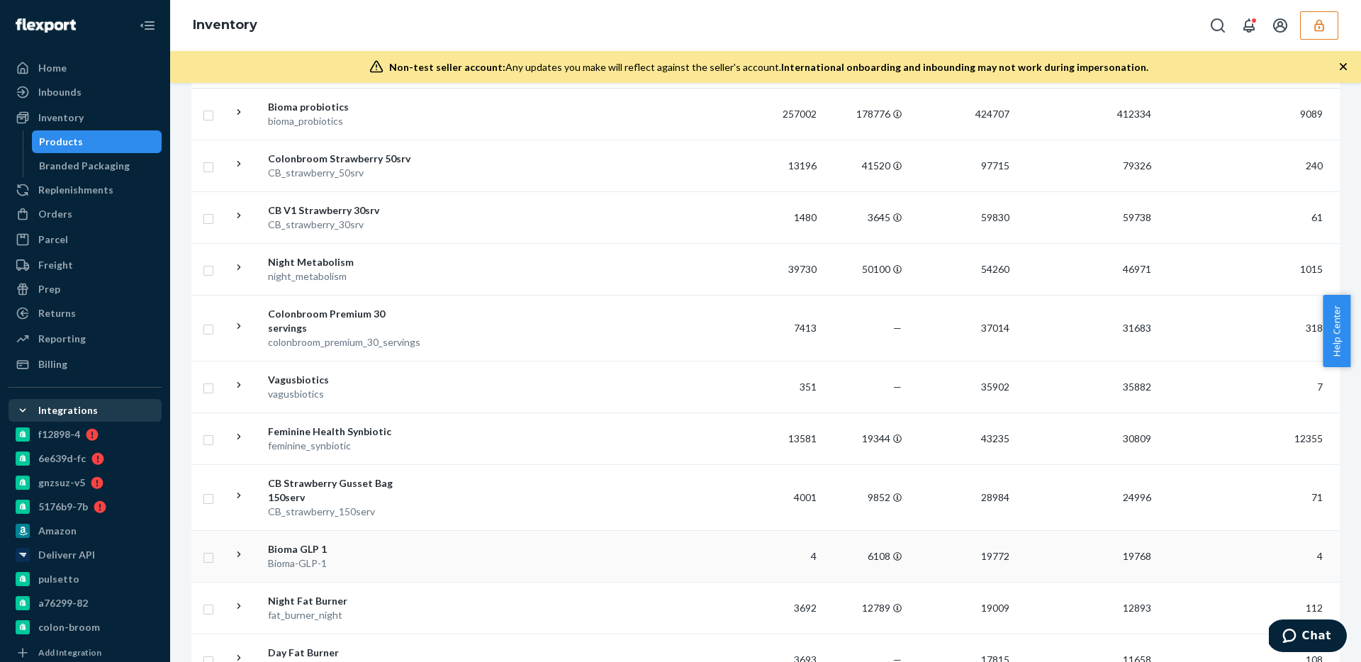
scroll to position [62, 0]
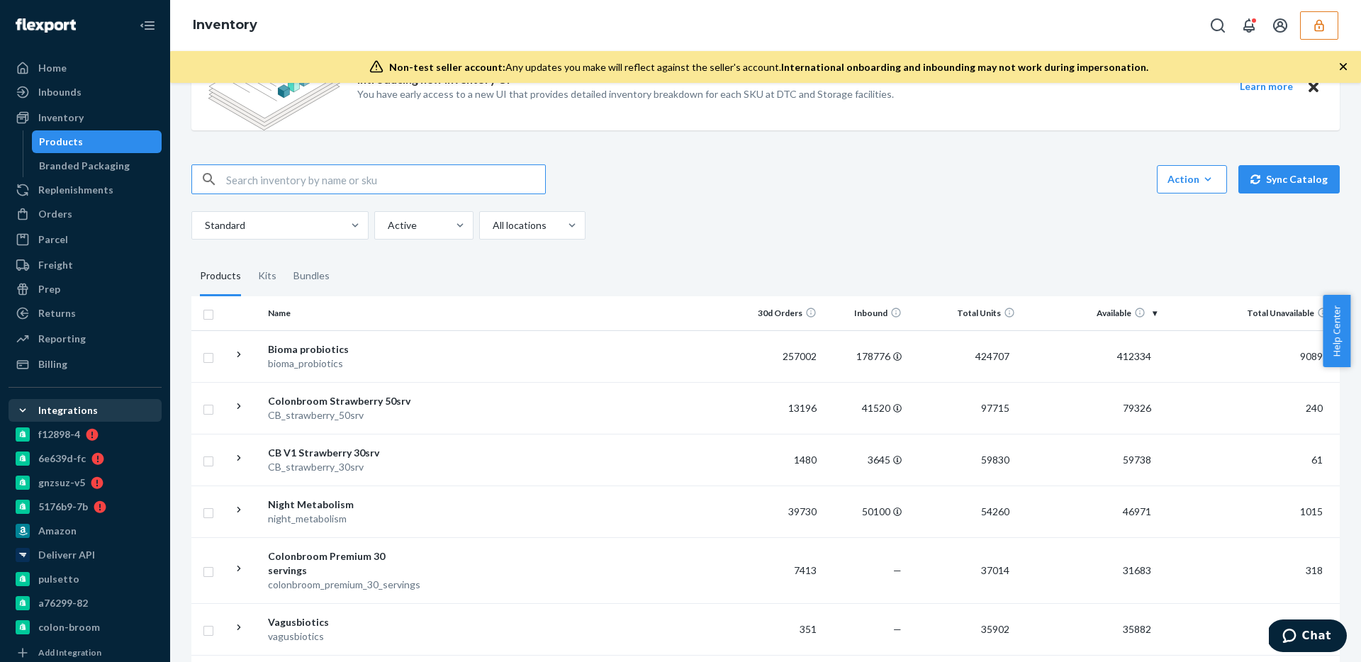
click at [903, 235] on div "Standard Active All locations" at bounding box center [760, 225] width 1138 height 28
click at [652, 344] on td at bounding box center [580, 356] width 316 height 52
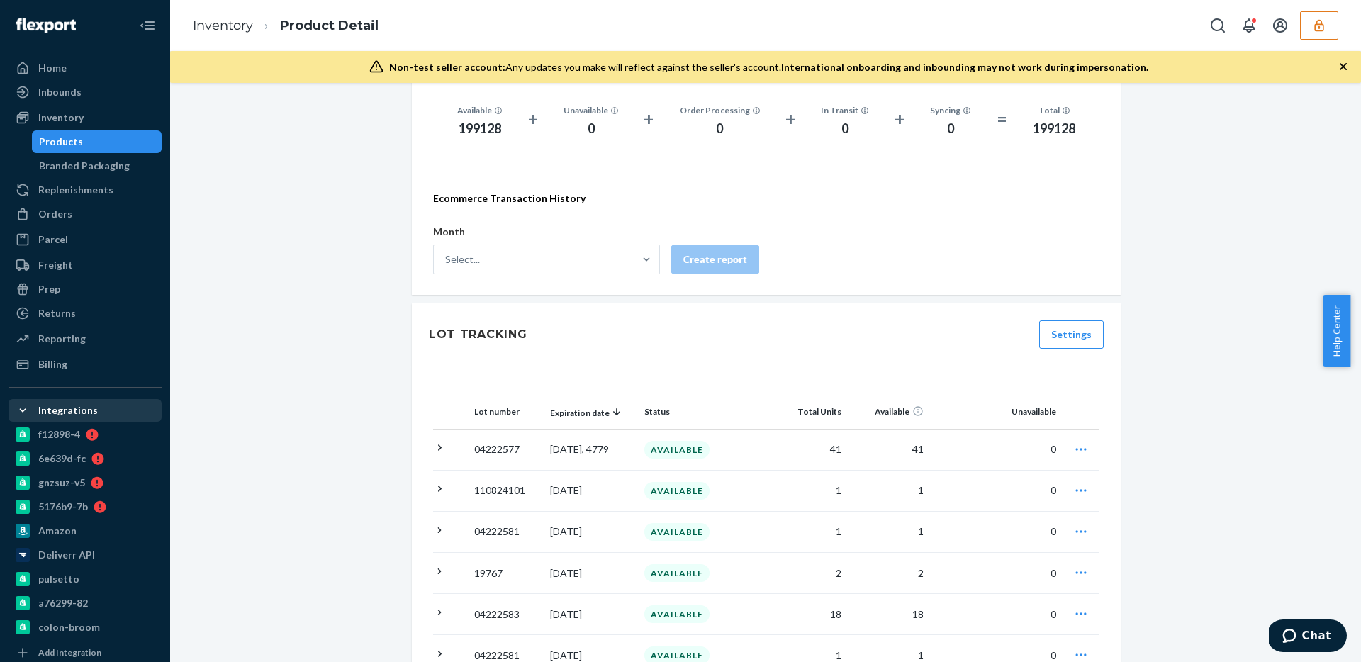
scroll to position [1500, 0]
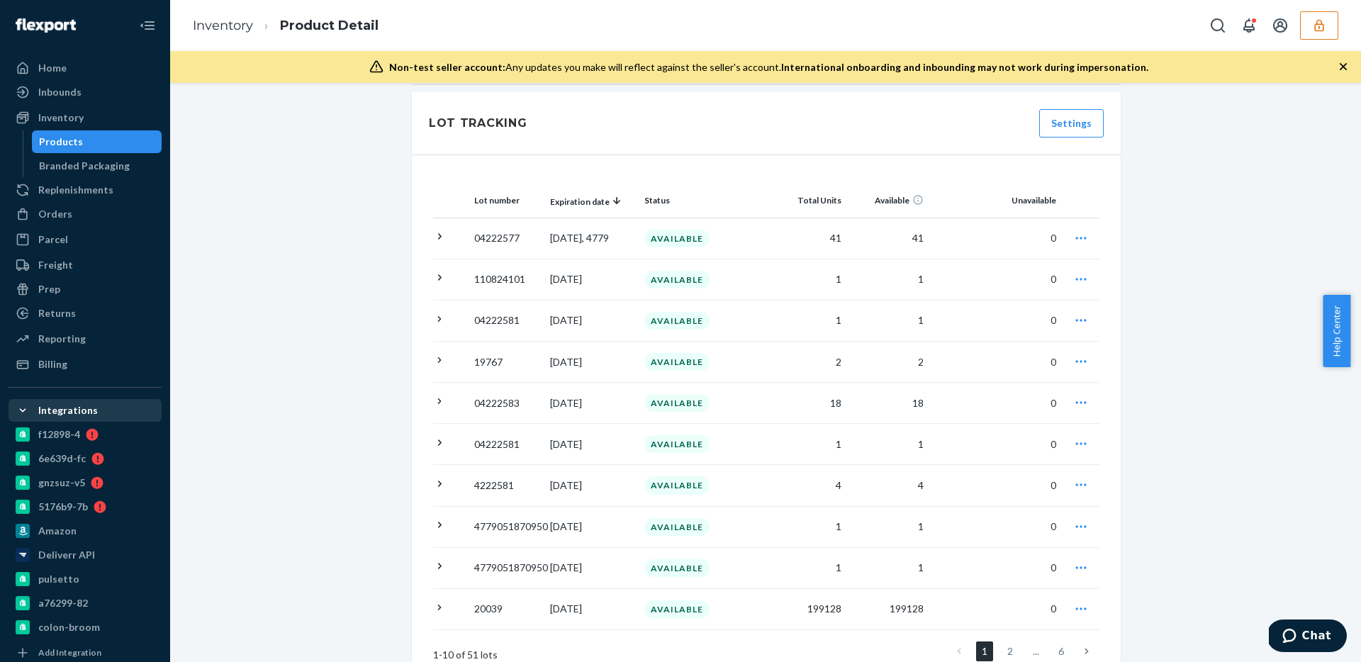
click at [1074, 237] on icon "button" at bounding box center [1081, 238] width 14 height 14
drag, startPoint x: 1202, startPoint y: 256, endPoint x: 1198, endPoint y: 269, distance: 14.1
click at [1202, 257] on div "Introducing new Inventory UI You have early access to a new UI that provides de…" at bounding box center [766, 121] width 1170 height 3035
click at [1081, 362] on icon "button" at bounding box center [1081, 361] width 11 height 2
click at [1185, 338] on div "Introducing new Inventory UI You have early access to a new UI that provides de…" at bounding box center [766, 121] width 1170 height 3035
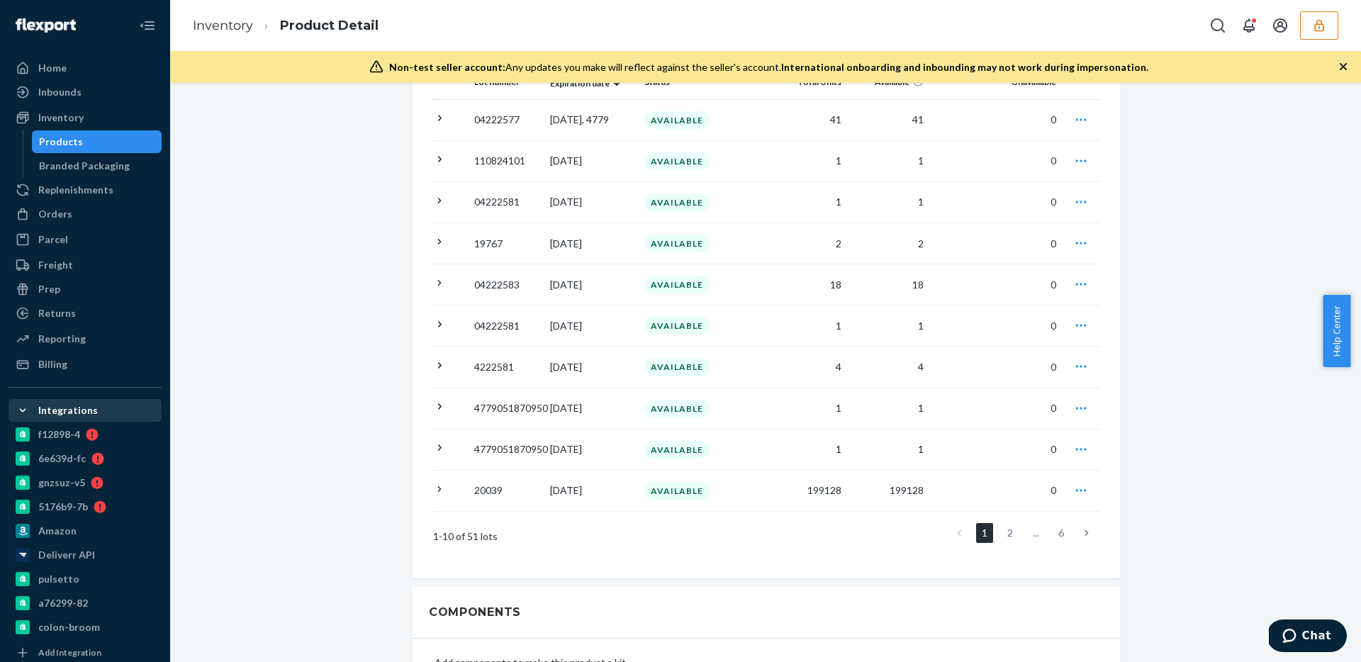
scroll to position [1692, 0]
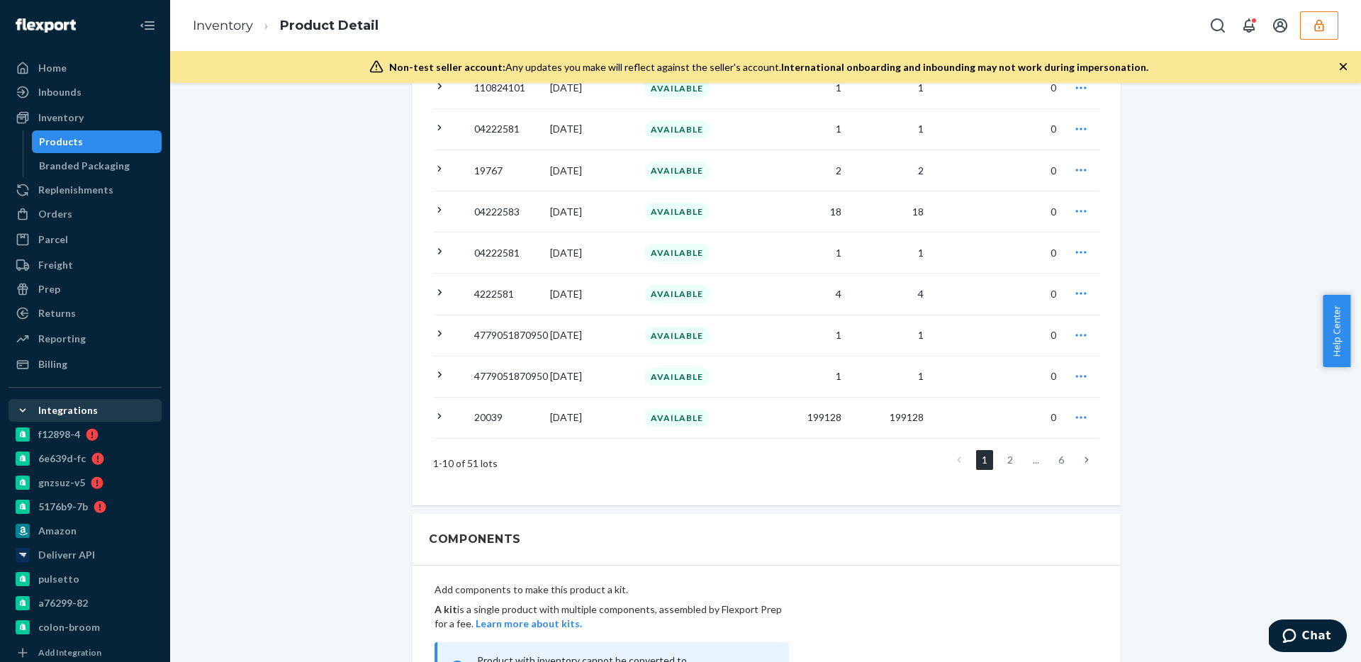
click at [1079, 461] on link at bounding box center [1087, 460] width 16 height 20
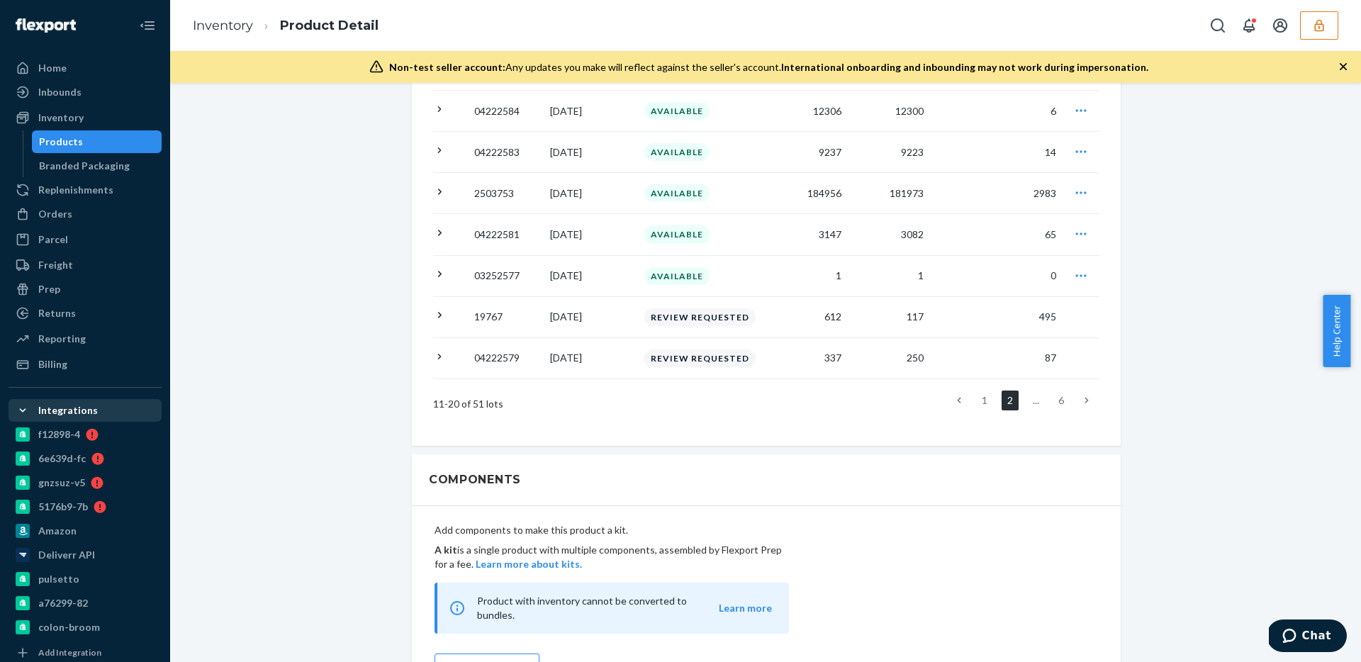
scroll to position [1606, 0]
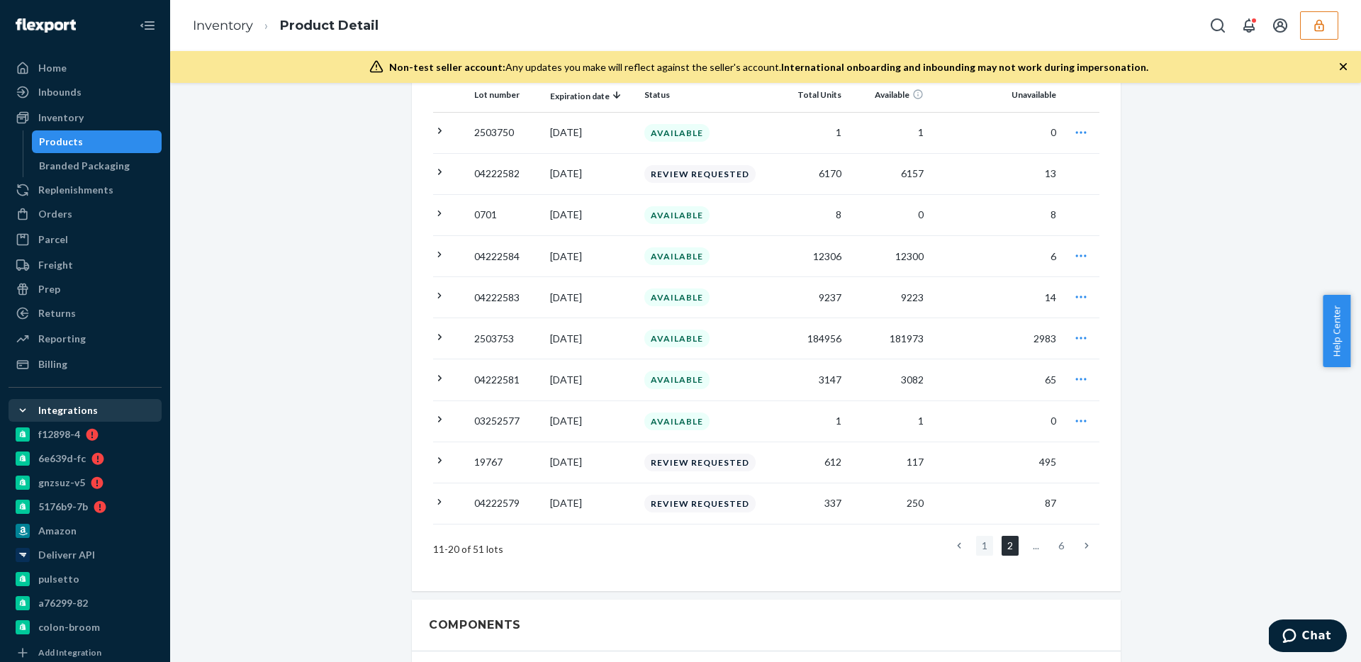
click at [978, 552] on link "1" at bounding box center [984, 546] width 17 height 20
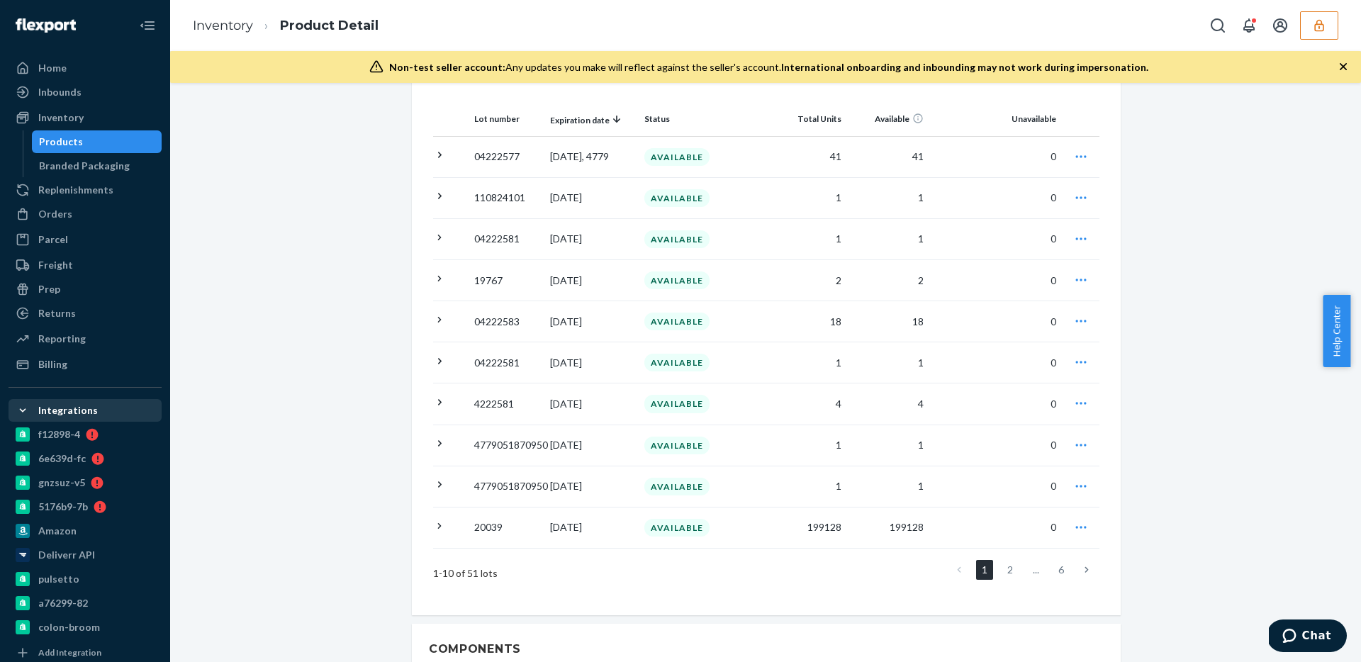
scroll to position [1509, 0]
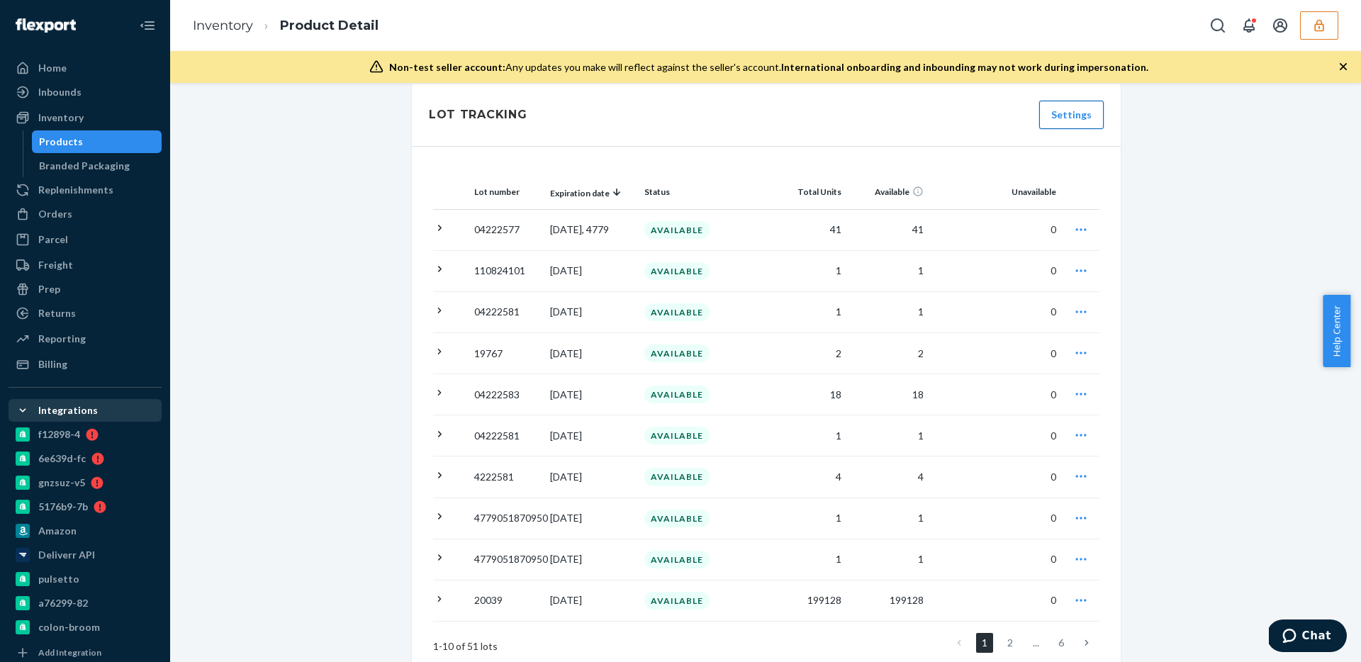
click at [1056, 120] on button "Settings" at bounding box center [1071, 115] width 65 height 28
click at [1188, 330] on div "Home Inbounds Shipping Plans Problems Inventory Products Branded Packaging Repl…" at bounding box center [680, 331] width 1361 height 662
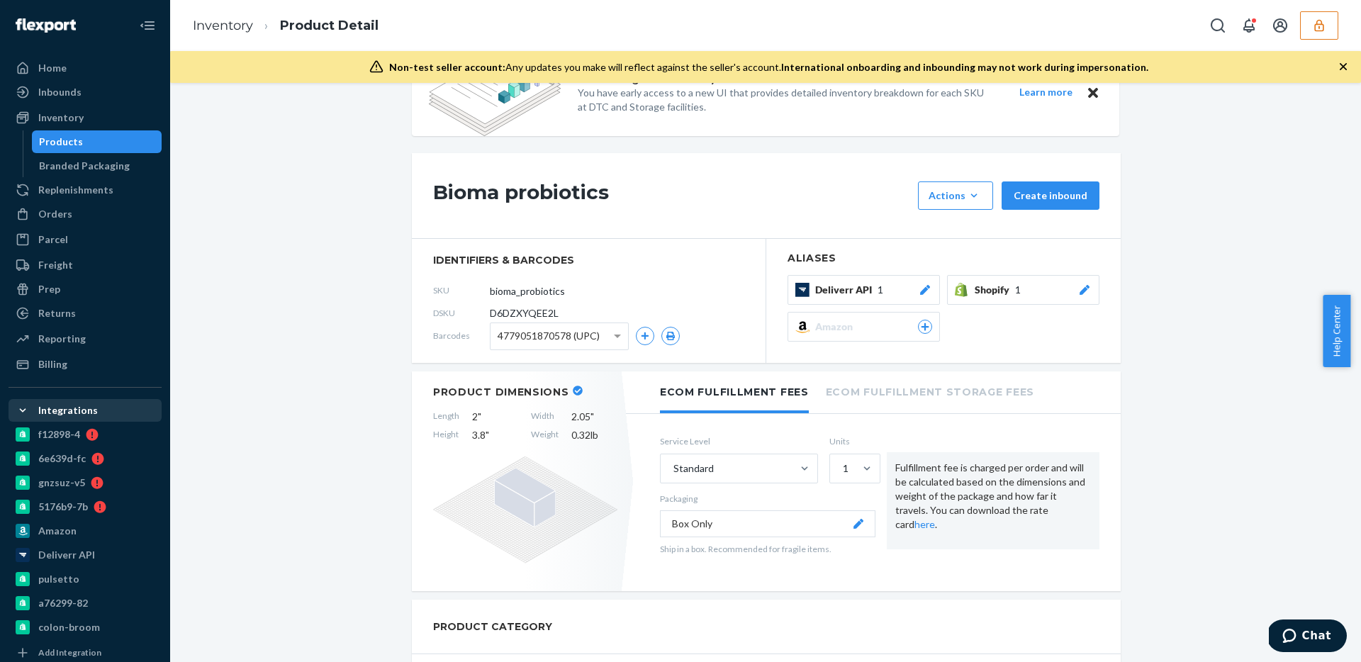
scroll to position [0, 0]
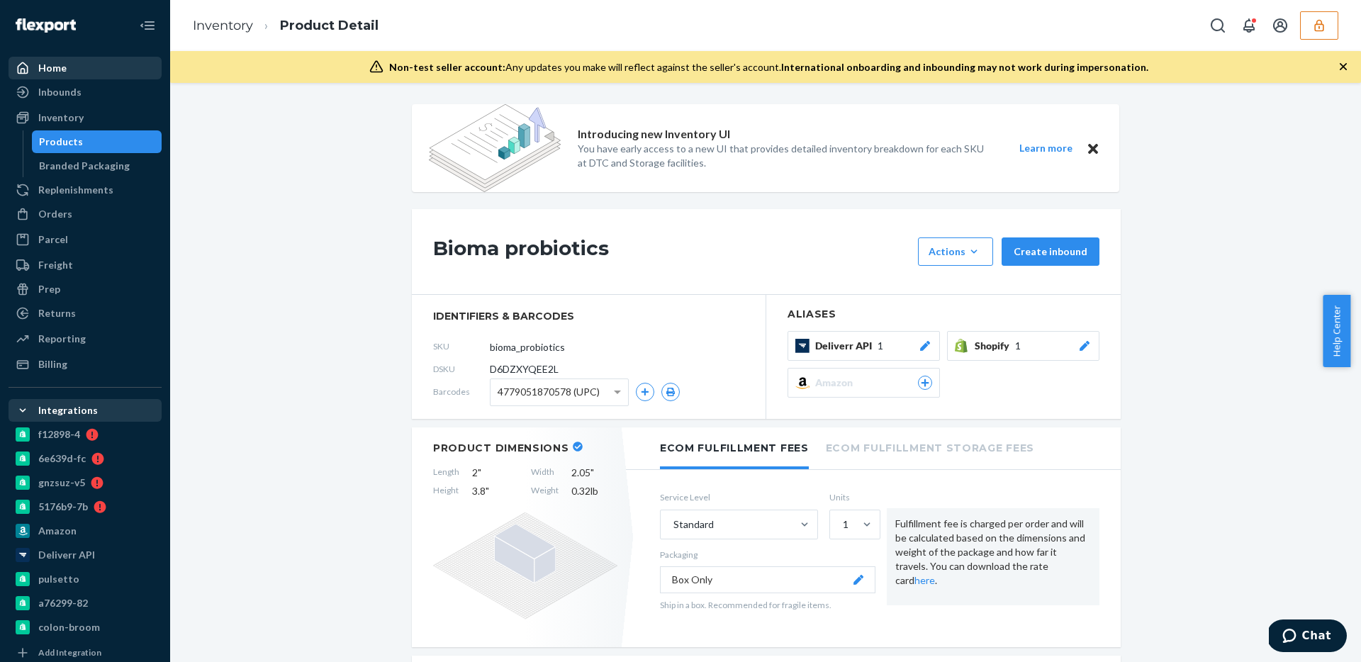
click at [111, 67] on div "Home" at bounding box center [85, 68] width 150 height 20
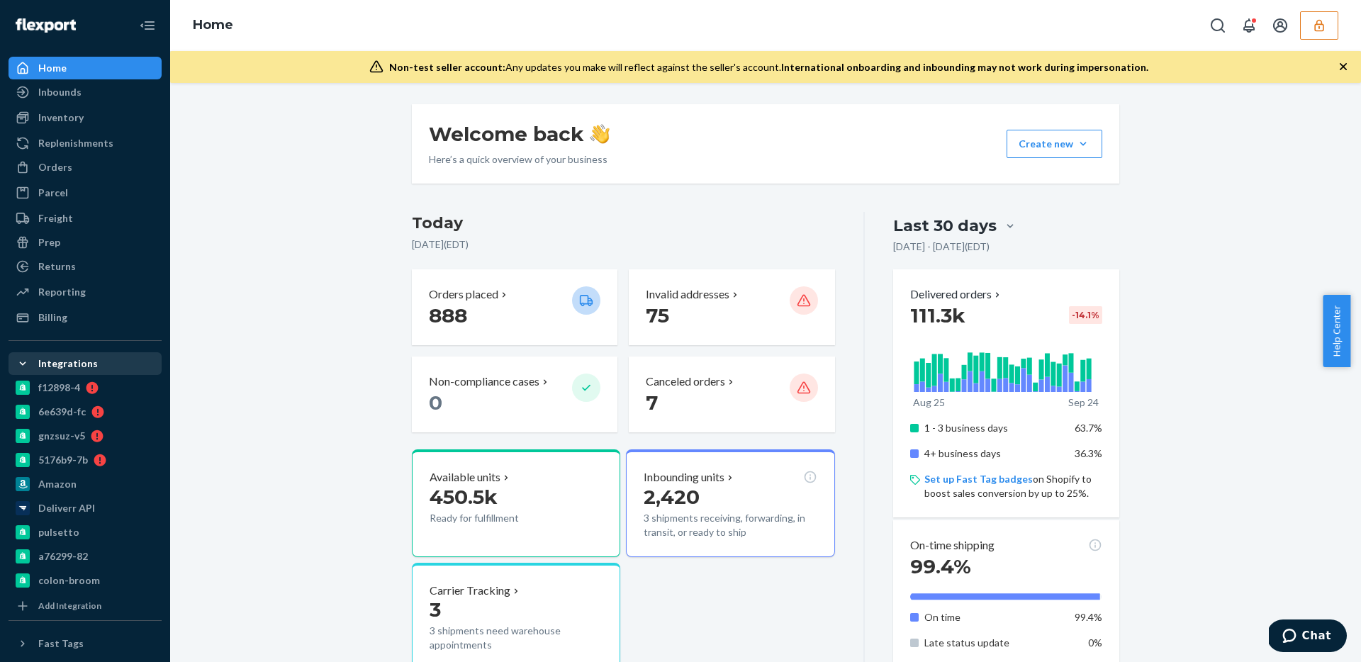
click at [65, 362] on div "Integrations" at bounding box center [68, 364] width 60 height 14
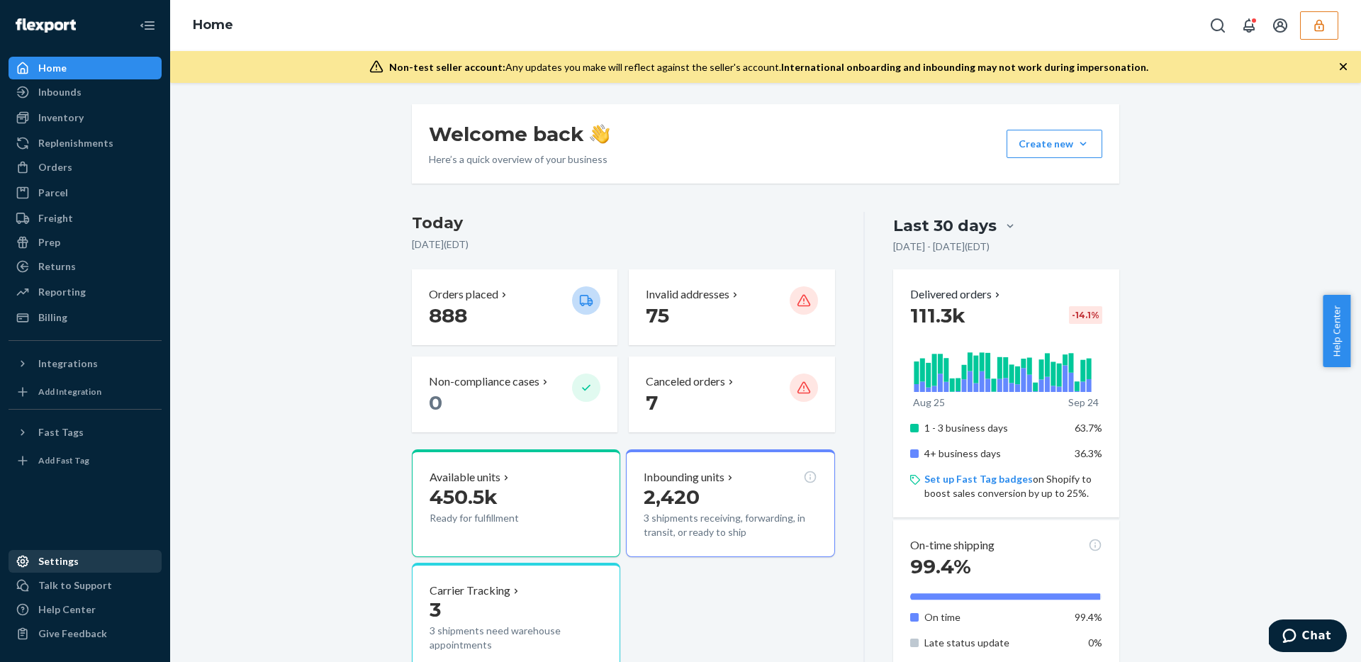
click at [80, 557] on div "Settings" at bounding box center [85, 562] width 150 height 20
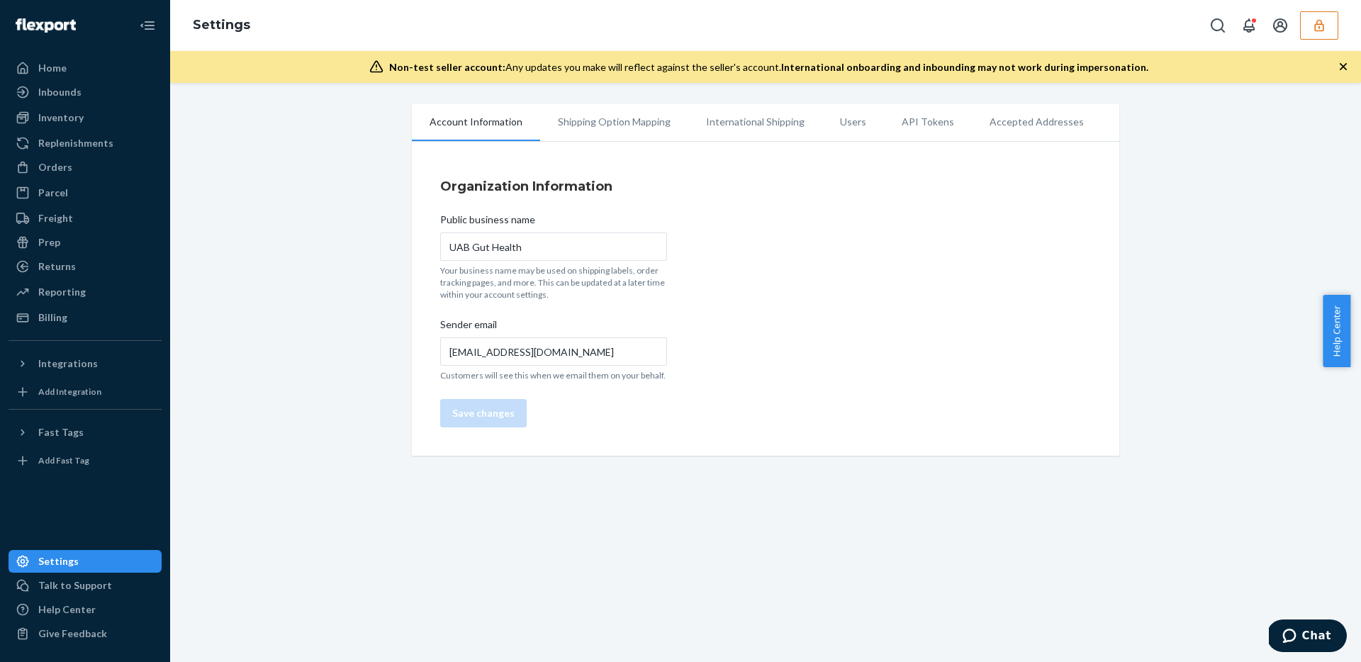
click at [110, 49] on div at bounding box center [85, 25] width 153 height 51
click at [109, 63] on div "Home" at bounding box center [85, 68] width 150 height 20
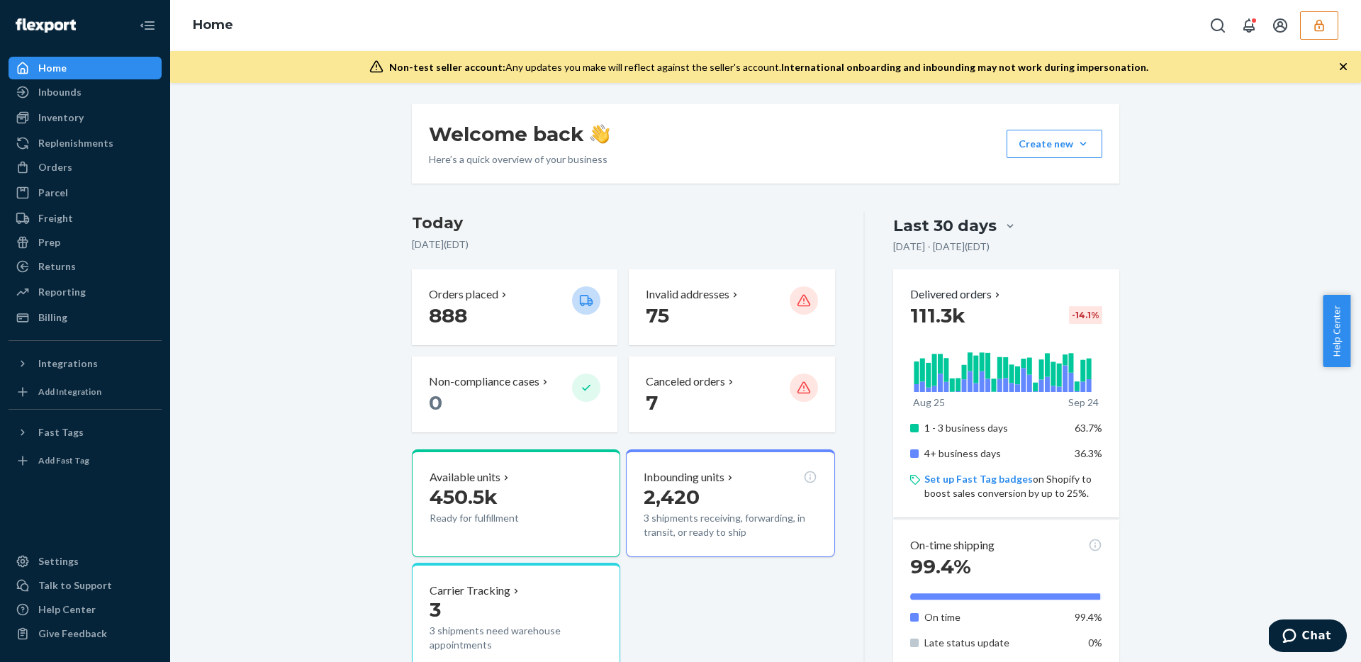
click at [1331, 26] on button "button" at bounding box center [1319, 25] width 38 height 28
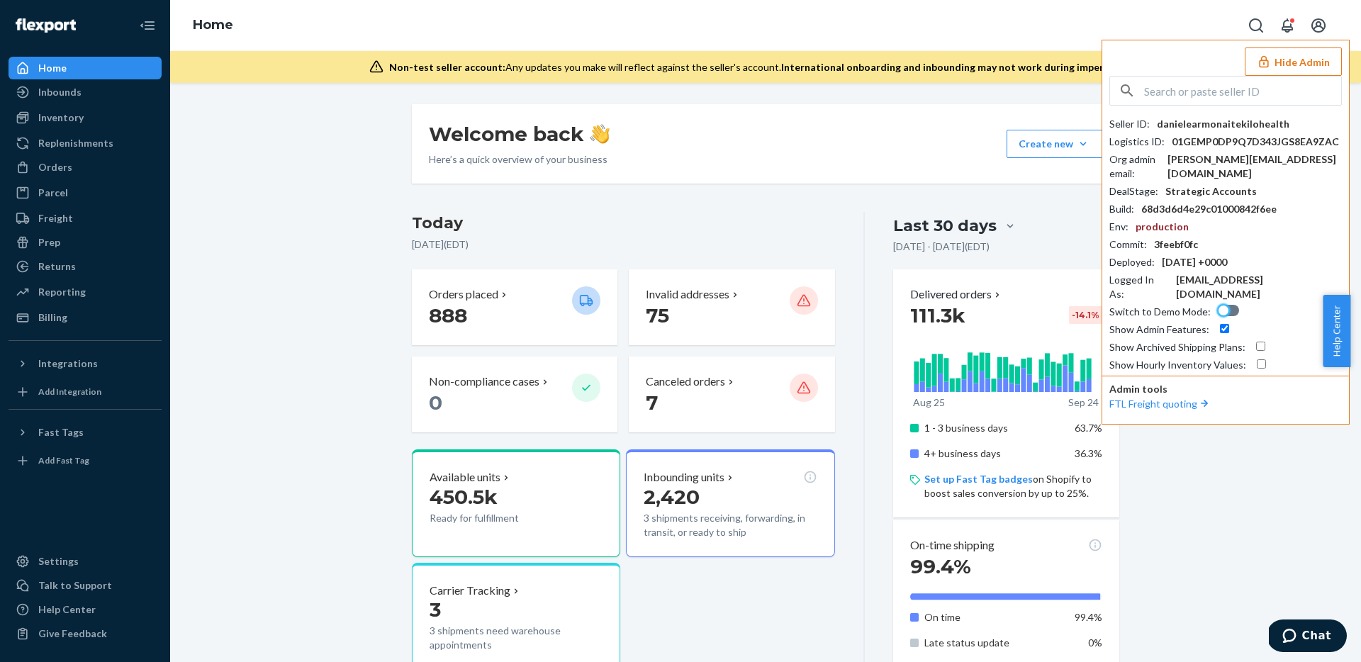
click at [1222, 306] on div at bounding box center [1224, 311] width 10 height 10
checkbox input "true"
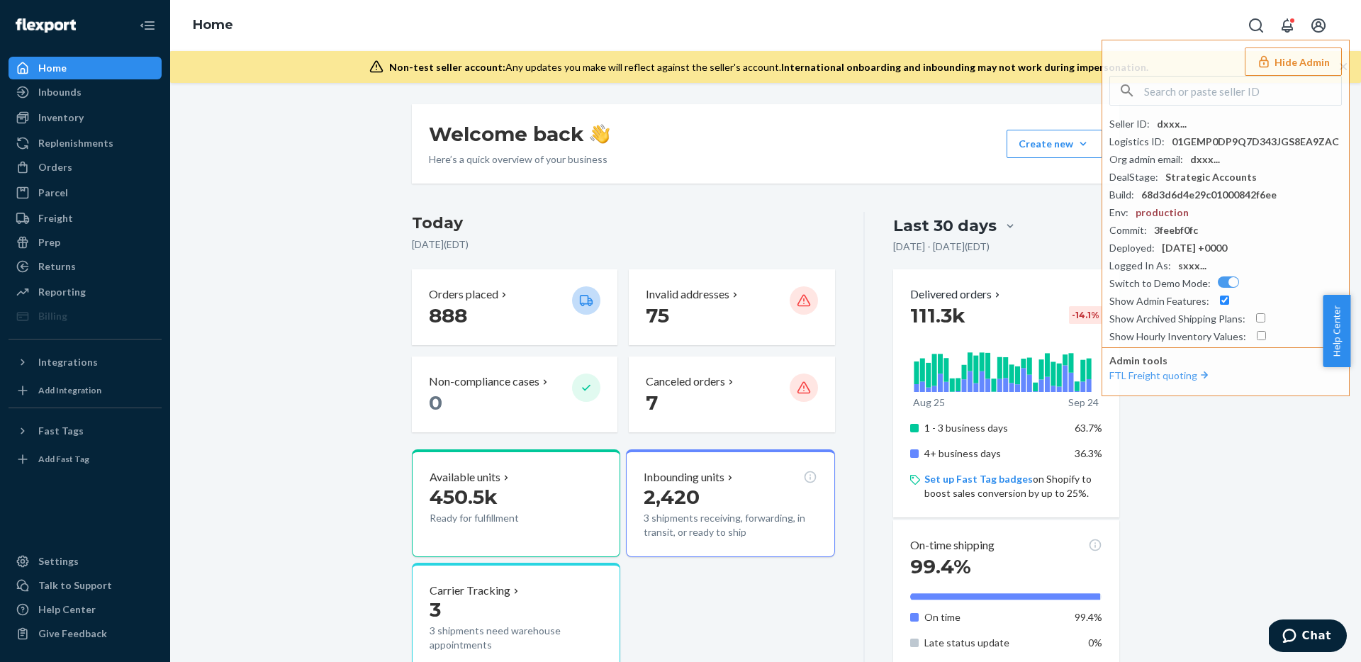
click at [93, 128] on link "Inventory" at bounding box center [85, 117] width 153 height 23
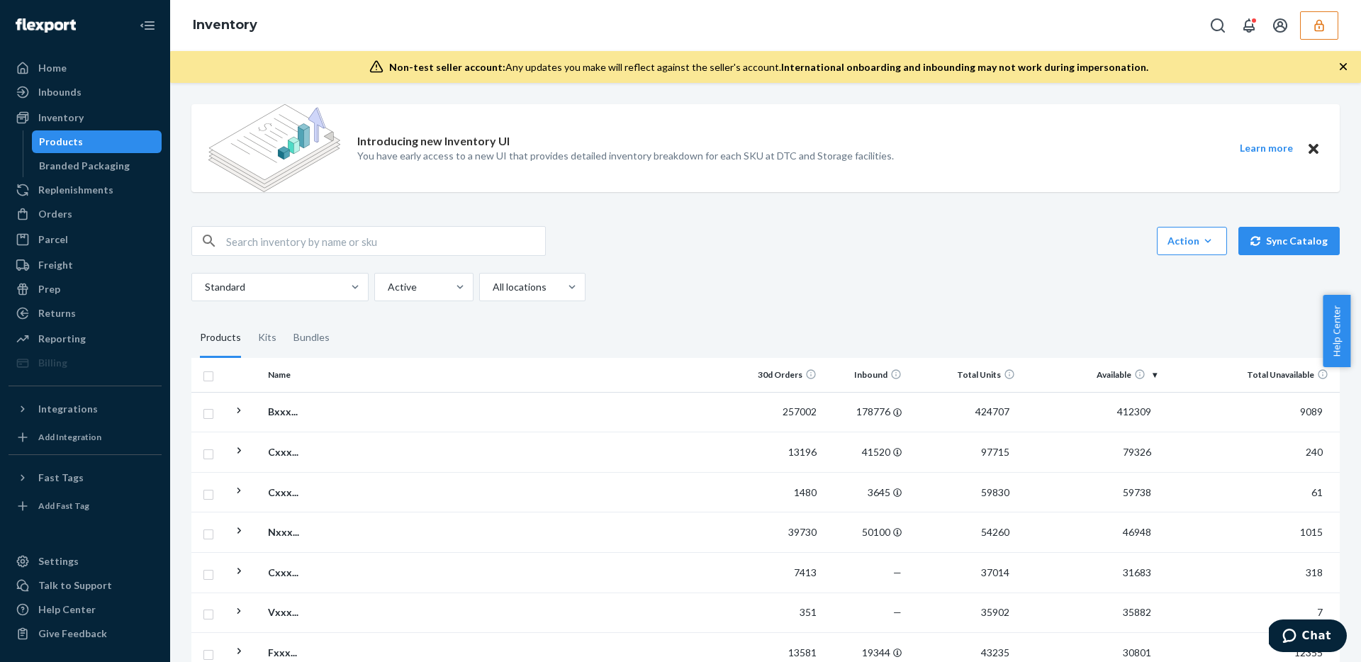
click at [657, 405] on td at bounding box center [580, 412] width 316 height 40
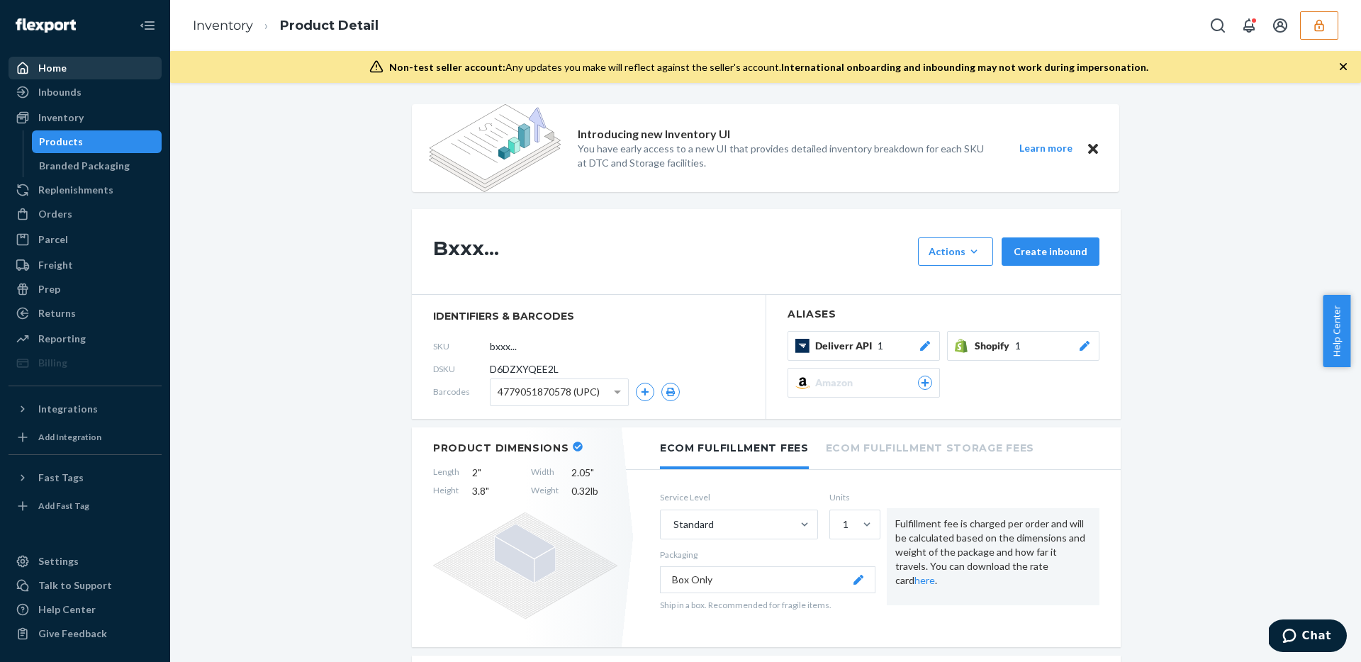
click at [137, 64] on div "Home" at bounding box center [85, 68] width 150 height 20
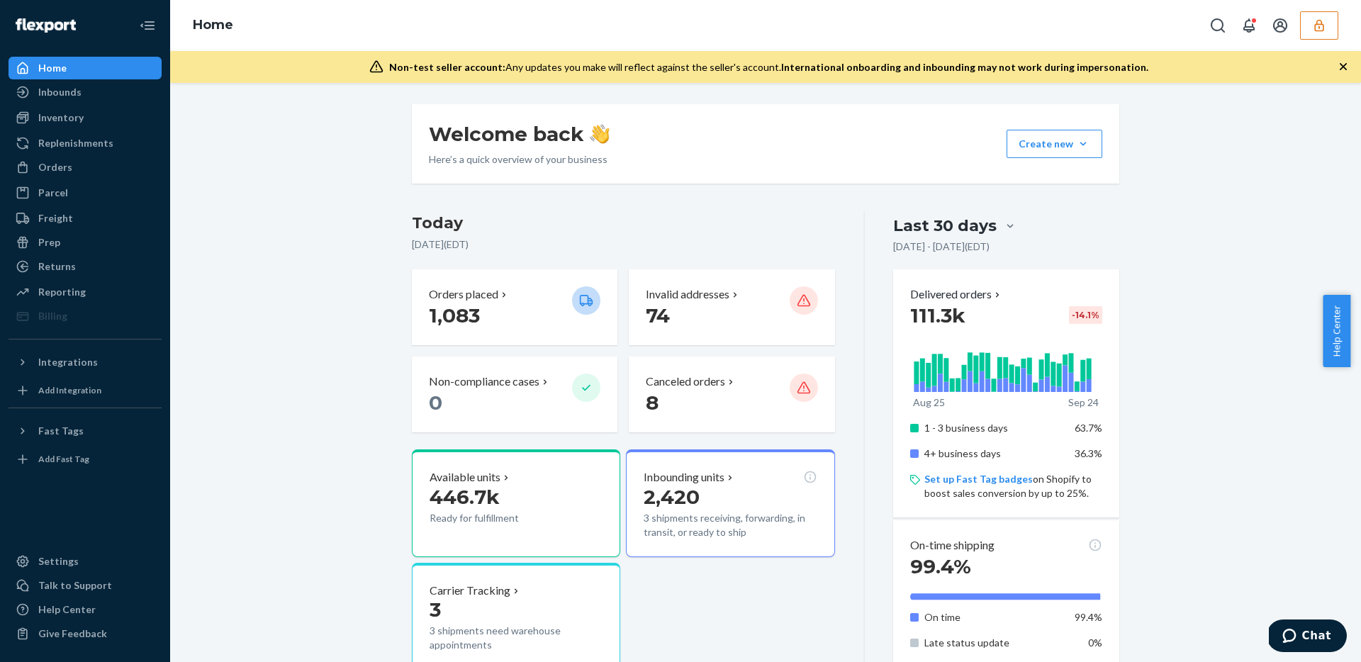
click at [1305, 21] on button "button" at bounding box center [1319, 25] width 38 height 28
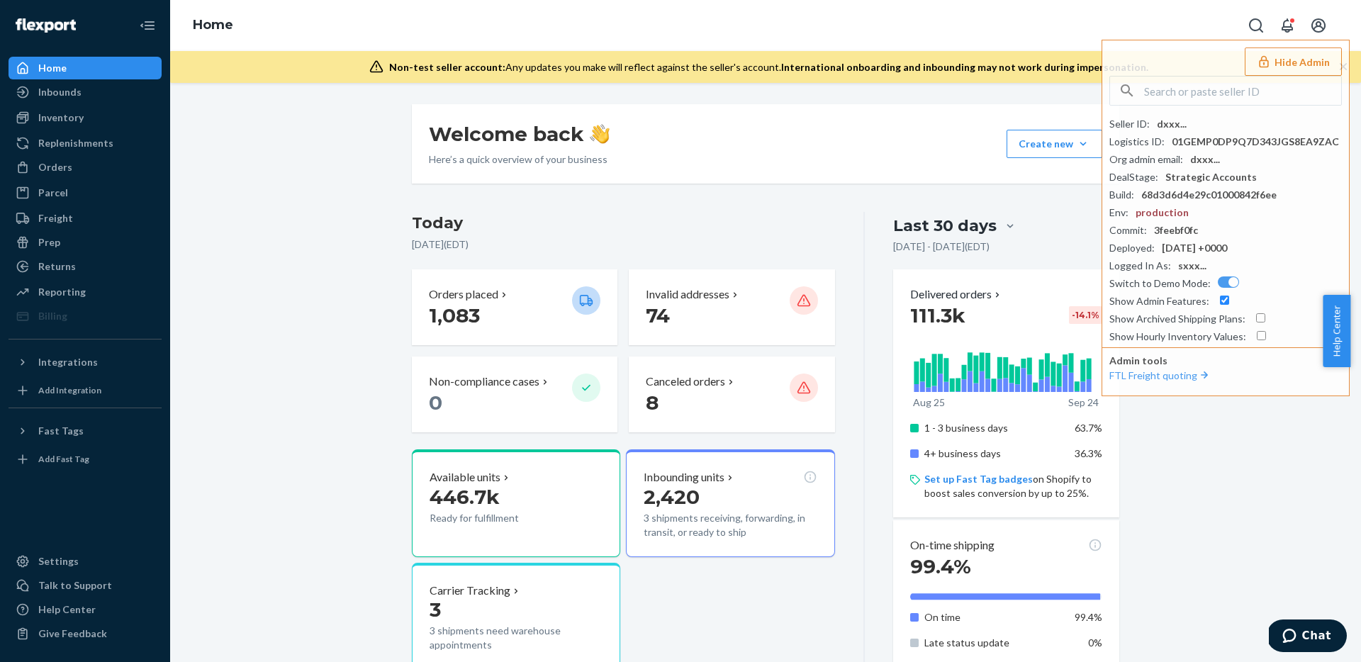
click at [827, 167] on div "Welcome back Here’s a quick overview of your business Create new Create new inb…" at bounding box center [766, 143] width 708 height 79
click at [1319, 51] on button "Hide Admin" at bounding box center [1293, 62] width 97 height 28
